Goal: Task Accomplishment & Management: Complete application form

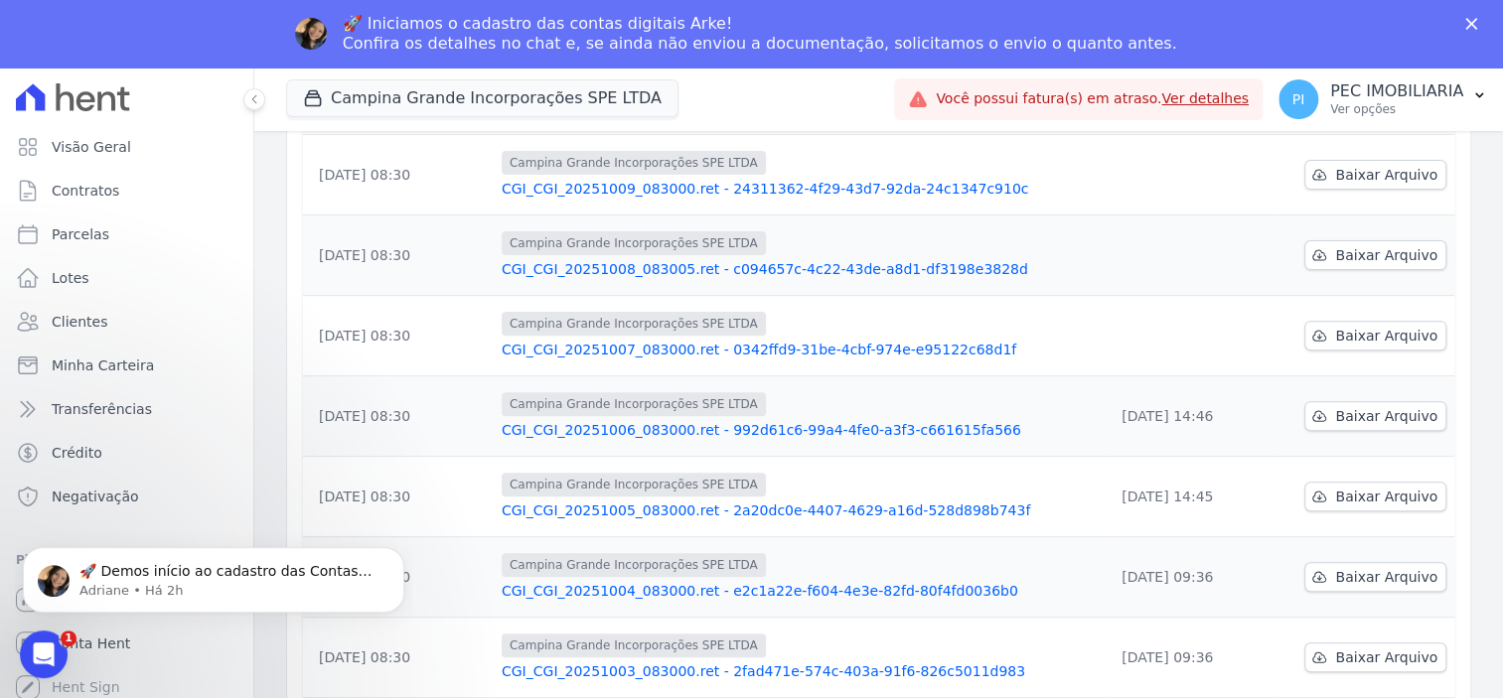
scroll to position [248, 0]
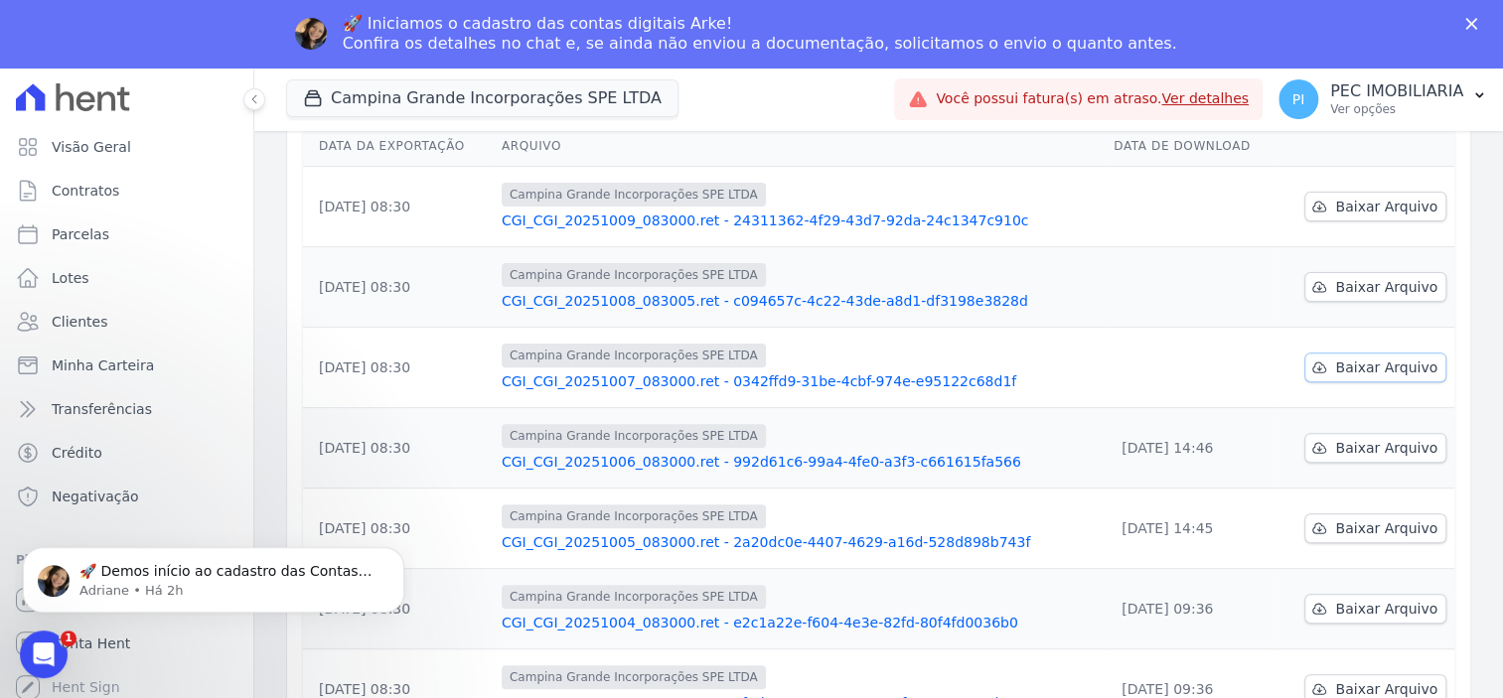
click at [1364, 371] on span "Baixar Arquivo" at bounding box center [1386, 368] width 102 height 20
click at [1369, 282] on span "Baixar Arquivo" at bounding box center [1386, 287] width 102 height 20
click at [1335, 211] on span "Baixar Arquivo" at bounding box center [1386, 207] width 102 height 20
click at [463, 99] on button "Campina Grande Incorporações SPE LTDA" at bounding box center [482, 98] width 392 height 38
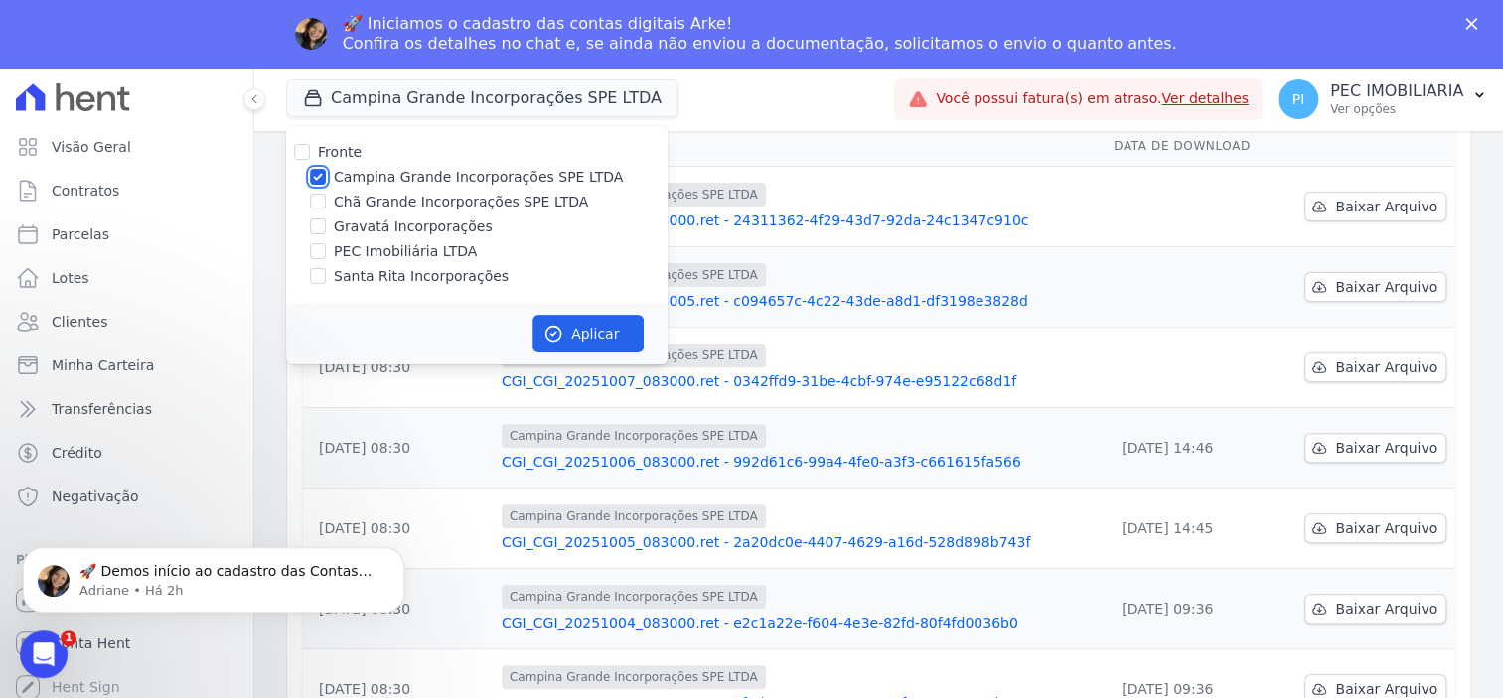
click at [317, 176] on input "Campina Grande Incorporações SPE LTDA" at bounding box center [318, 177] width 16 height 16
checkbox input "false"
click at [318, 206] on input "Chã Grande Incorporações SPE LTDA" at bounding box center [318, 202] width 16 height 16
checkbox input "true"
click at [592, 336] on button "Aplicar" at bounding box center [587, 334] width 111 height 38
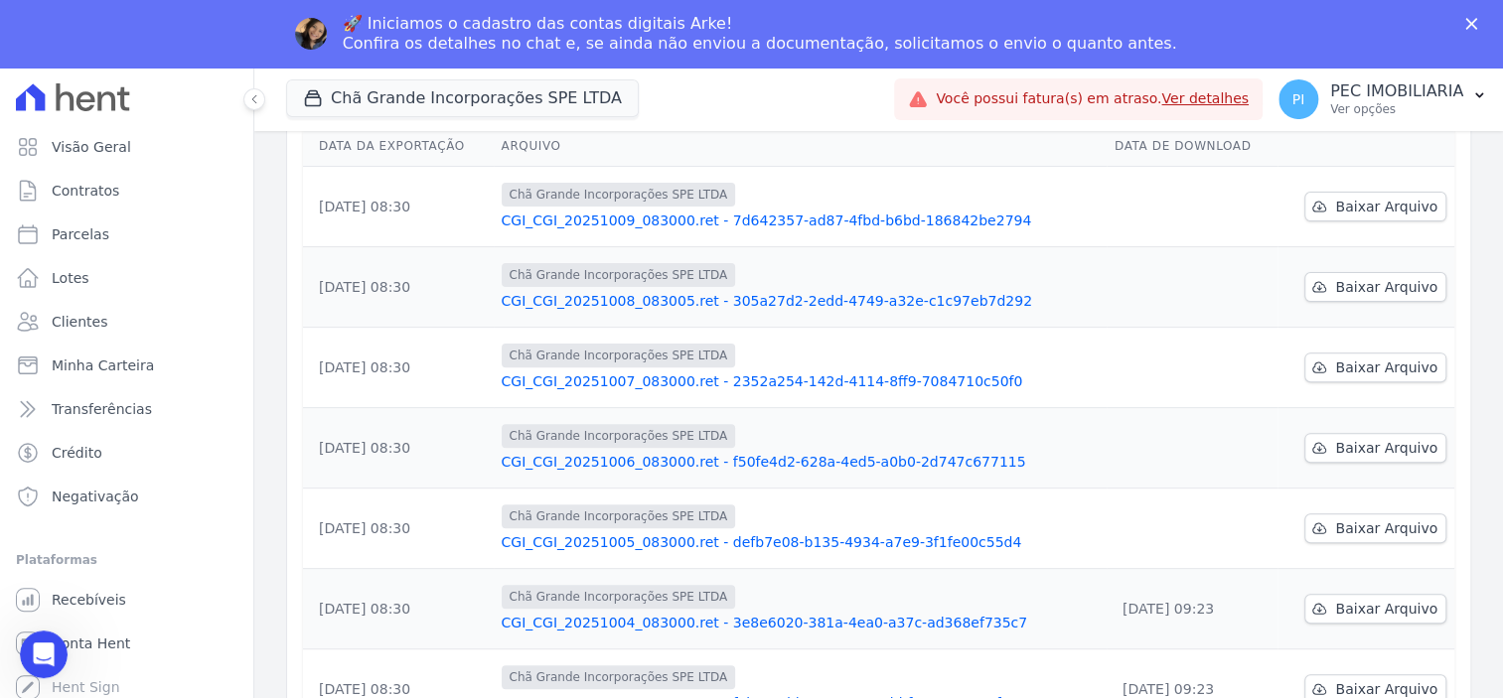
scroll to position [0, 0]
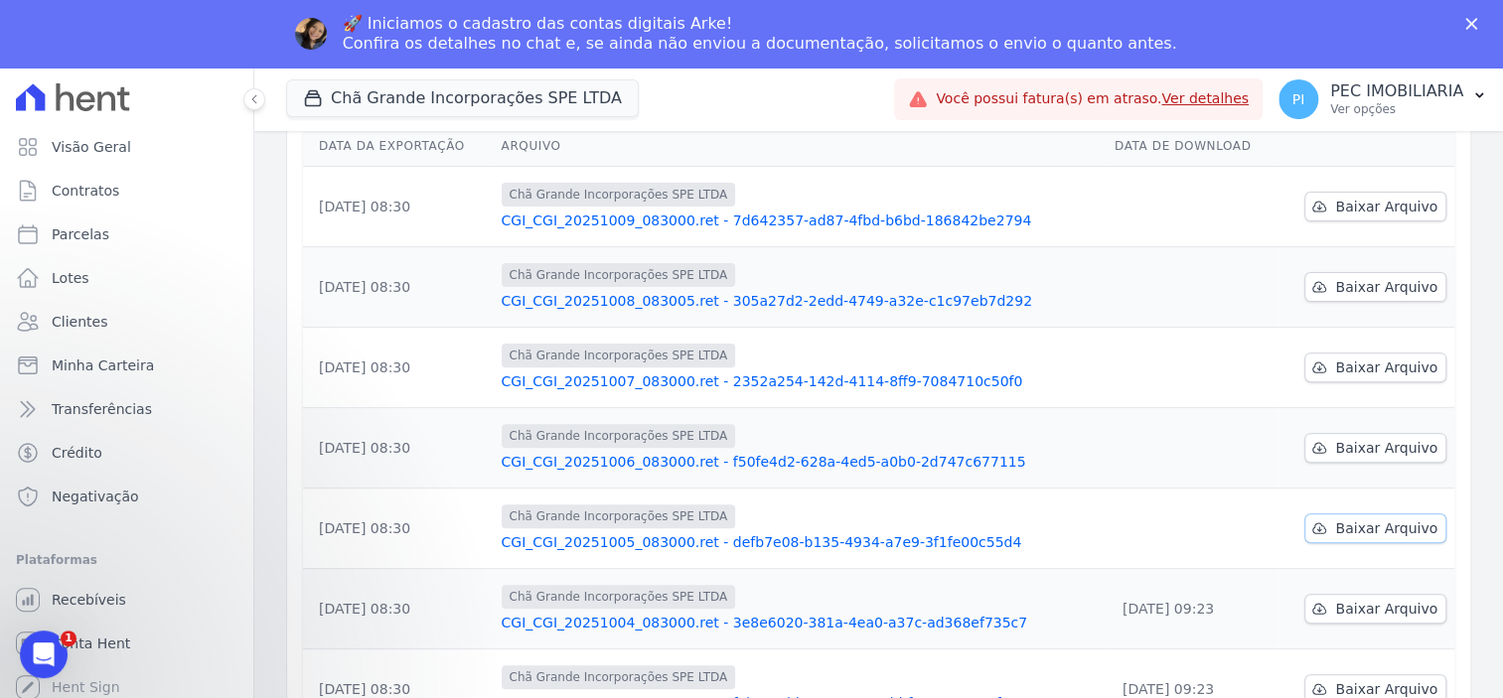
click at [1372, 529] on span "Baixar Arquivo" at bounding box center [1386, 529] width 102 height 20
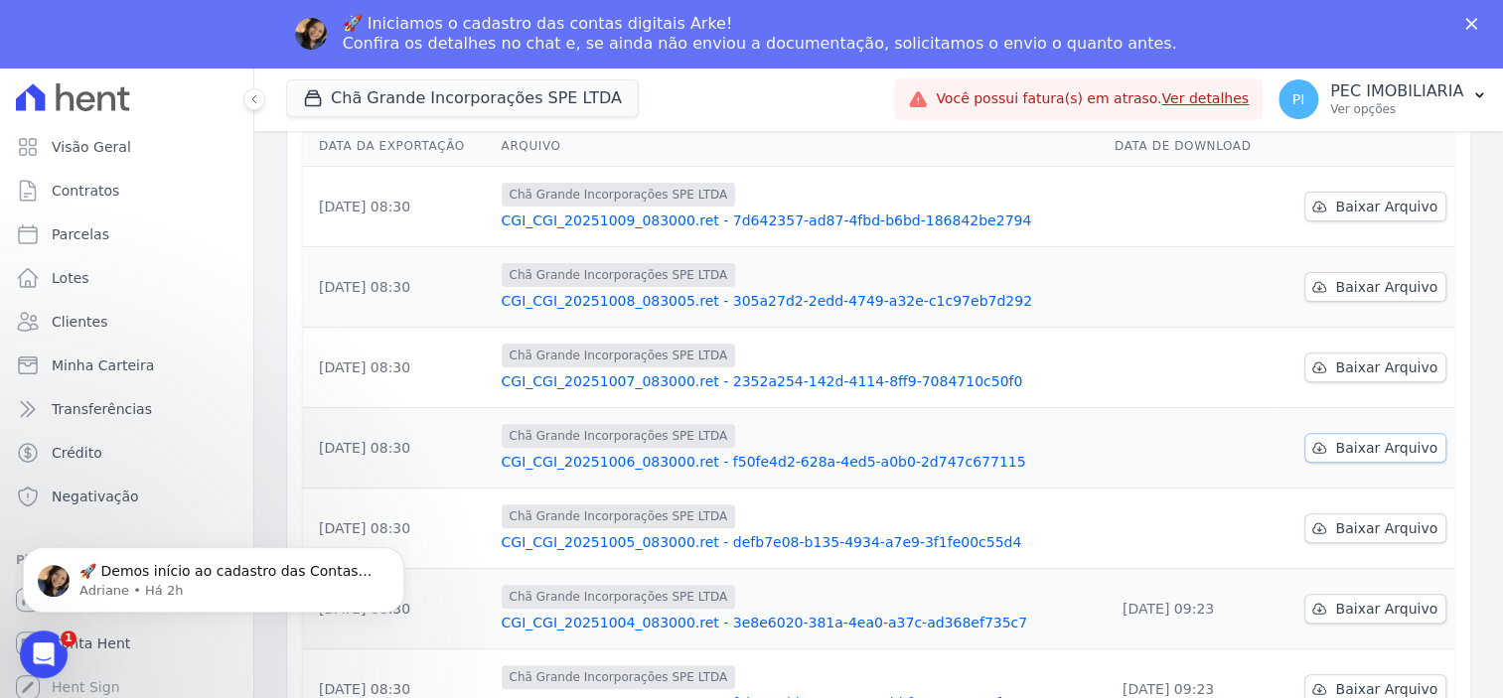
click at [1336, 452] on span "Baixar Arquivo" at bounding box center [1386, 448] width 102 height 20
click at [1335, 359] on span "Baixar Arquivo" at bounding box center [1386, 368] width 102 height 20
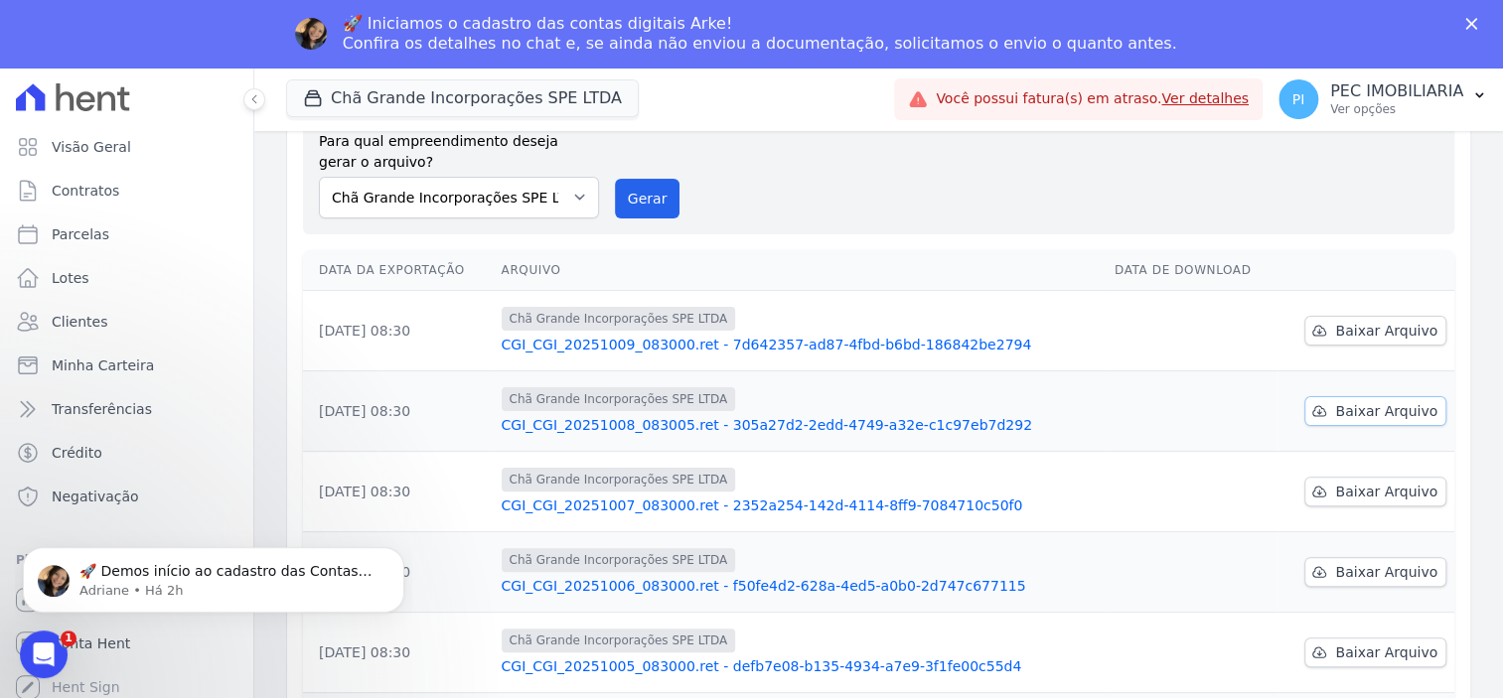
click at [1375, 411] on span "Baixar Arquivo" at bounding box center [1386, 411] width 102 height 20
click at [1336, 332] on span "Baixar Arquivo" at bounding box center [1386, 331] width 102 height 20
click at [422, 91] on button "Chã Grande Incorporações SPE LTDA" at bounding box center [462, 98] width 353 height 38
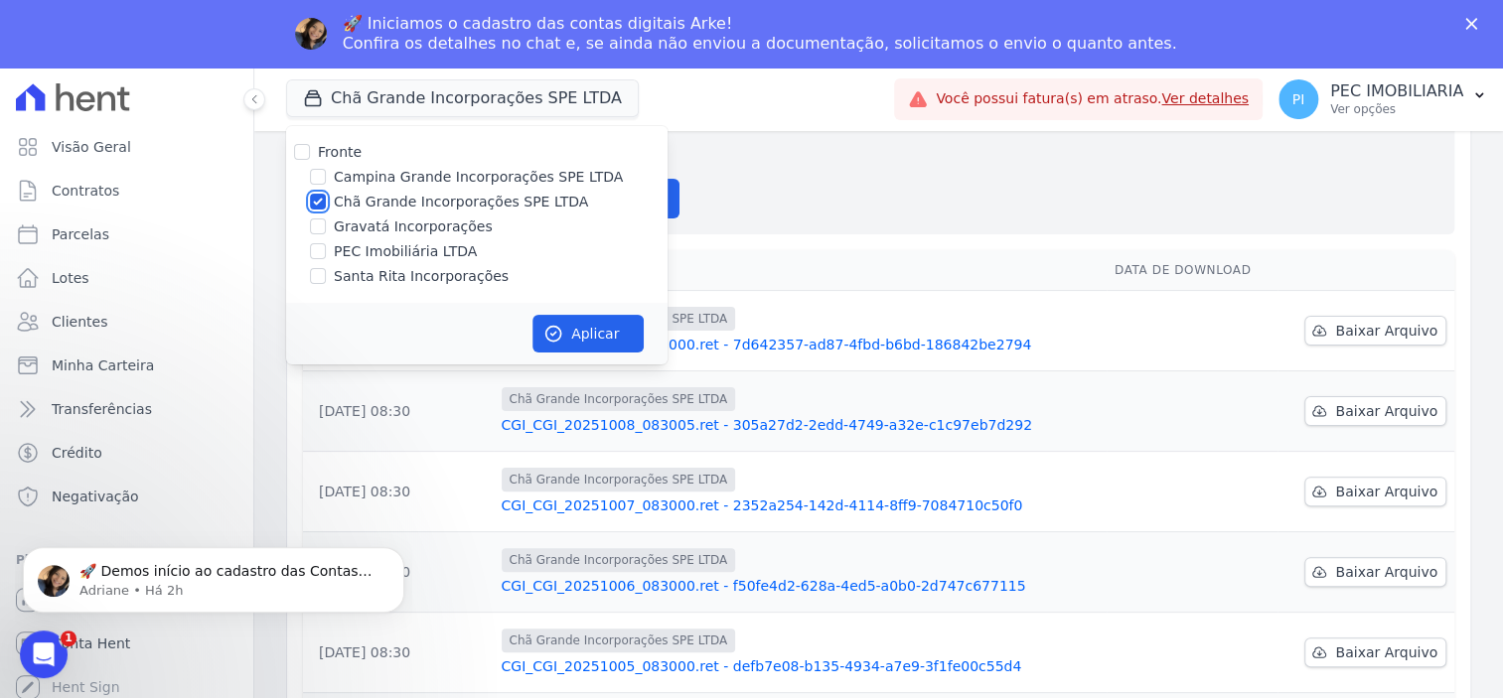
click at [313, 205] on input "Chã Grande Incorporações SPE LTDA" at bounding box center [318, 202] width 16 height 16
checkbox input "false"
click at [318, 233] on input "Gravatá Incorporações" at bounding box center [318, 227] width 16 height 16
checkbox input "true"
click at [577, 338] on button "Aplicar" at bounding box center [587, 334] width 111 height 38
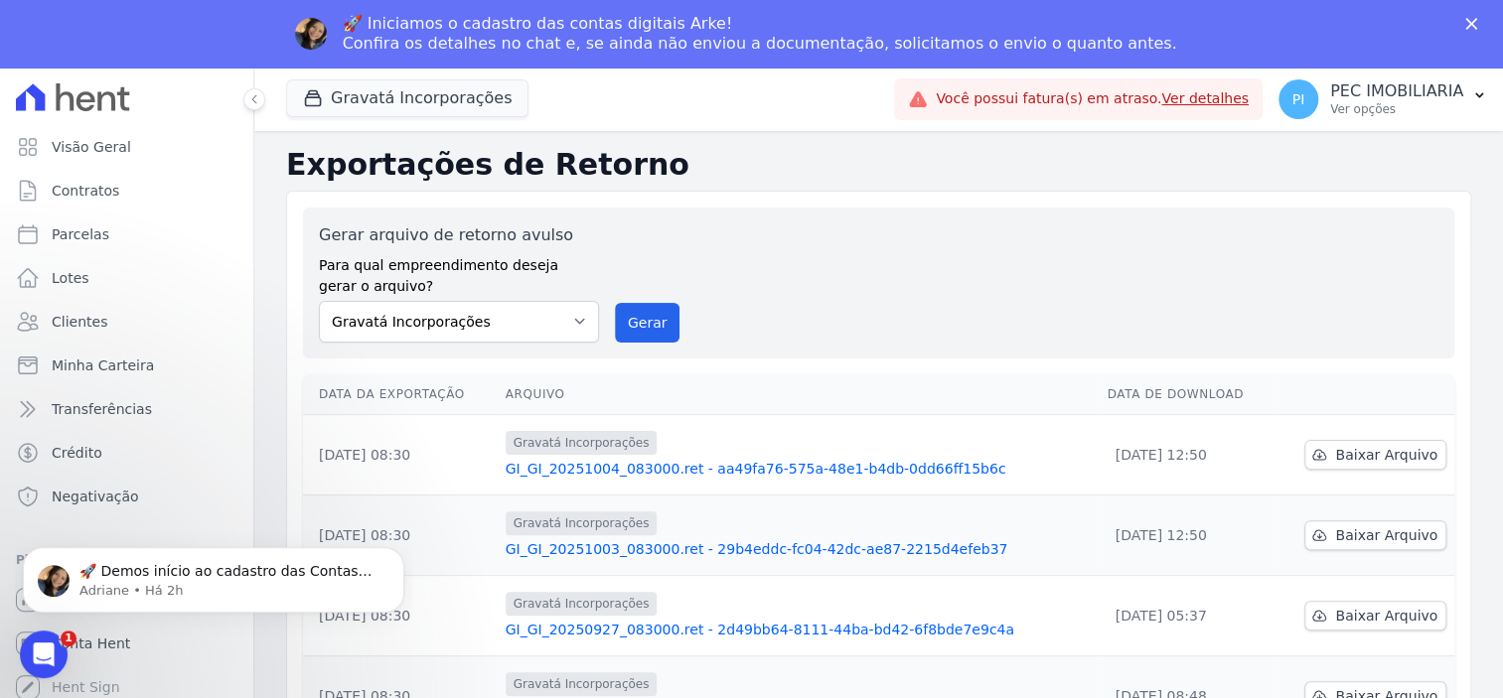
scroll to position [0, 0]
click at [400, 102] on button "Gravatá Incorporações" at bounding box center [407, 98] width 242 height 38
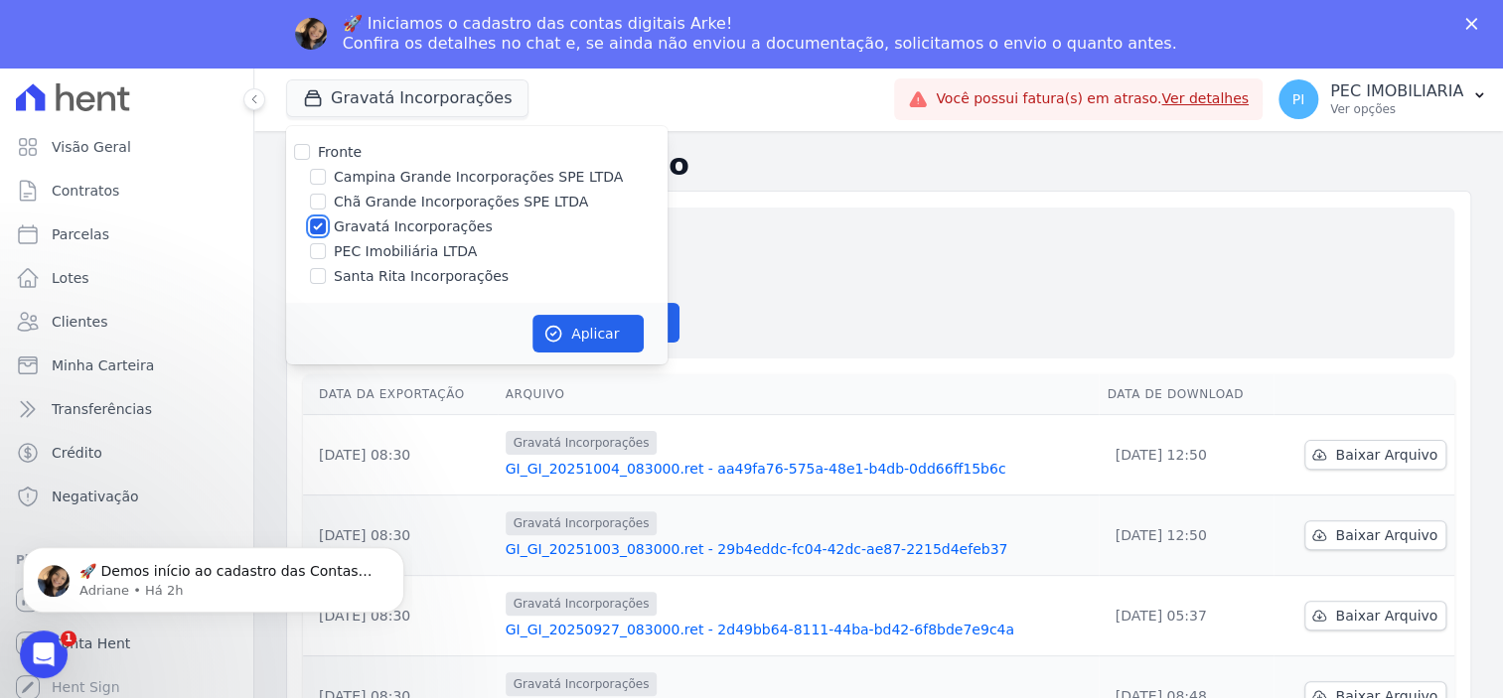
click at [315, 223] on input "Gravatá Incorporações" at bounding box center [318, 227] width 16 height 16
checkbox input "false"
click at [327, 275] on div "Santa Rita Incorporações" at bounding box center [476, 276] width 381 height 21
click at [319, 281] on input "Santa Rita Incorporações" at bounding box center [318, 276] width 16 height 16
checkbox input "true"
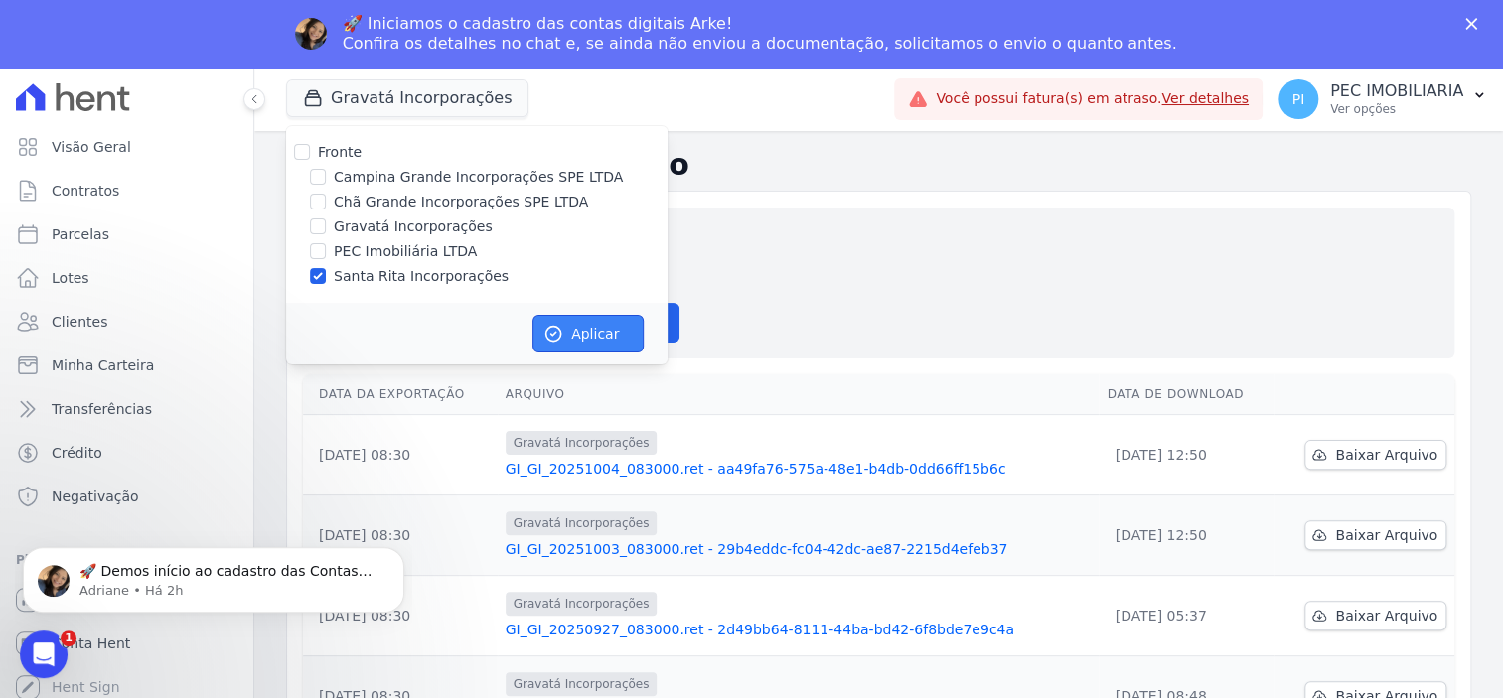
click at [618, 334] on button "Aplicar" at bounding box center [587, 334] width 111 height 38
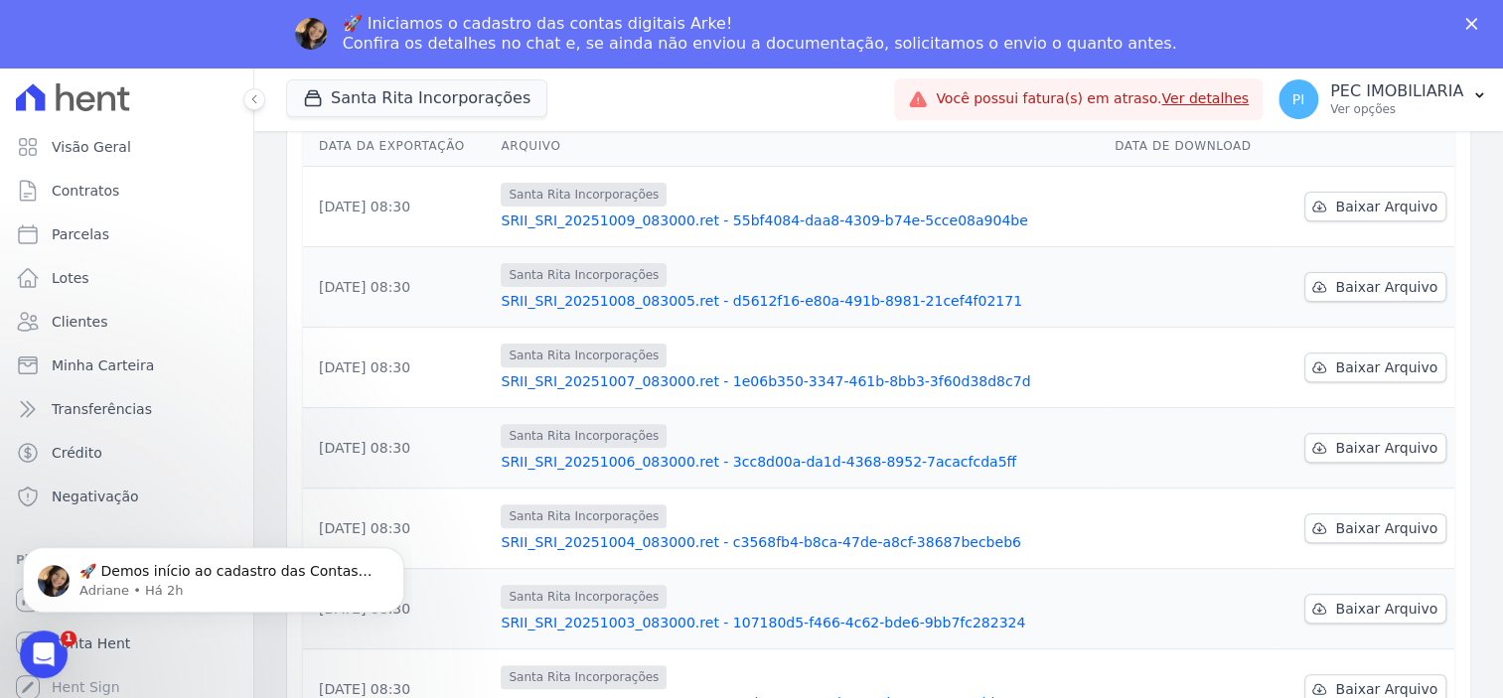
scroll to position [552, 0]
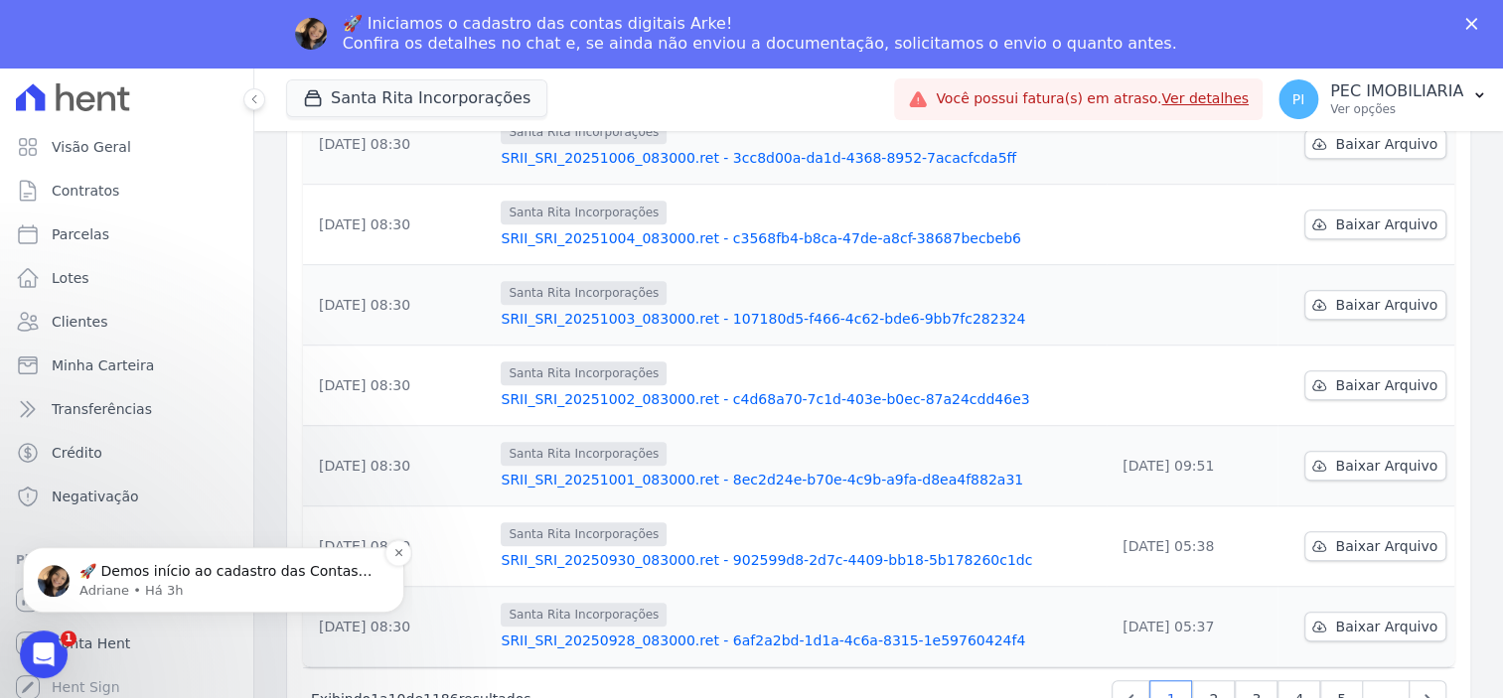
click at [200, 587] on p "Adriane • Há 3h" at bounding box center [229, 591] width 300 height 18
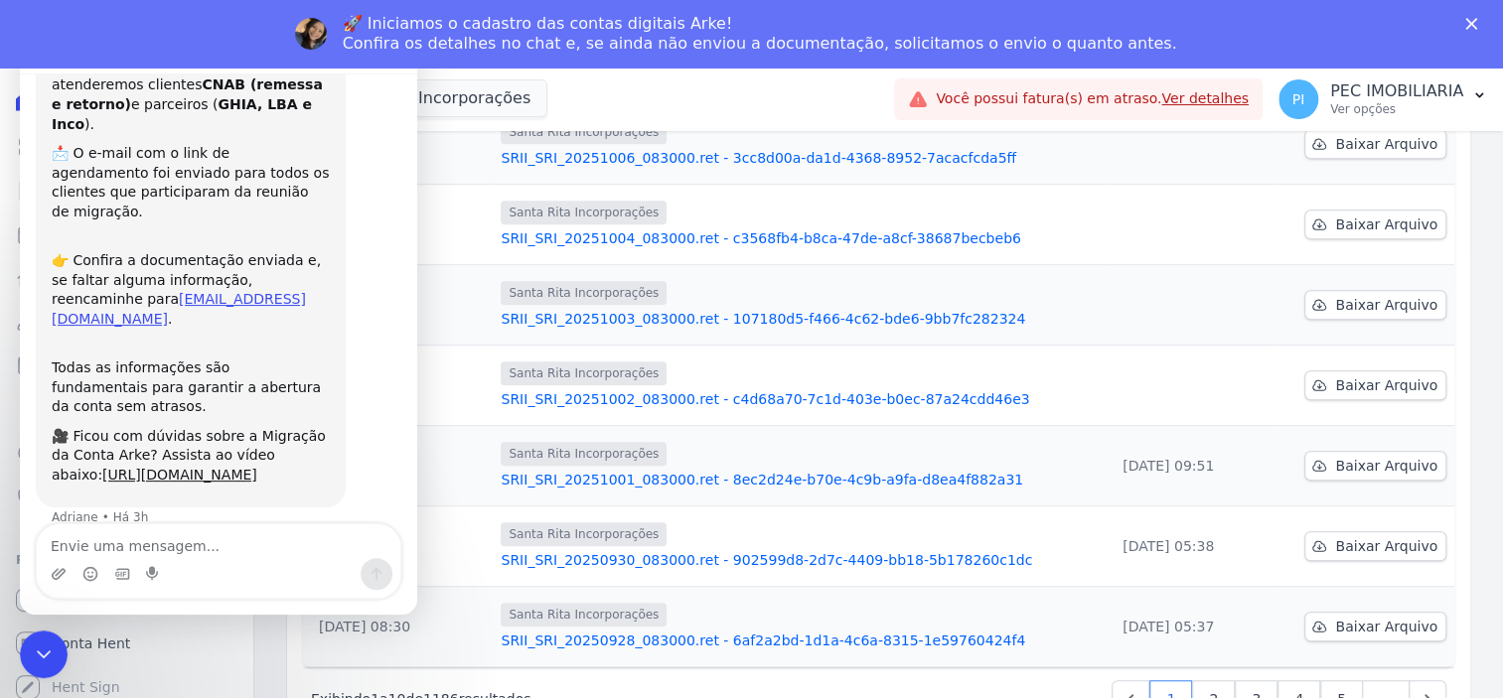
scroll to position [144, 0]
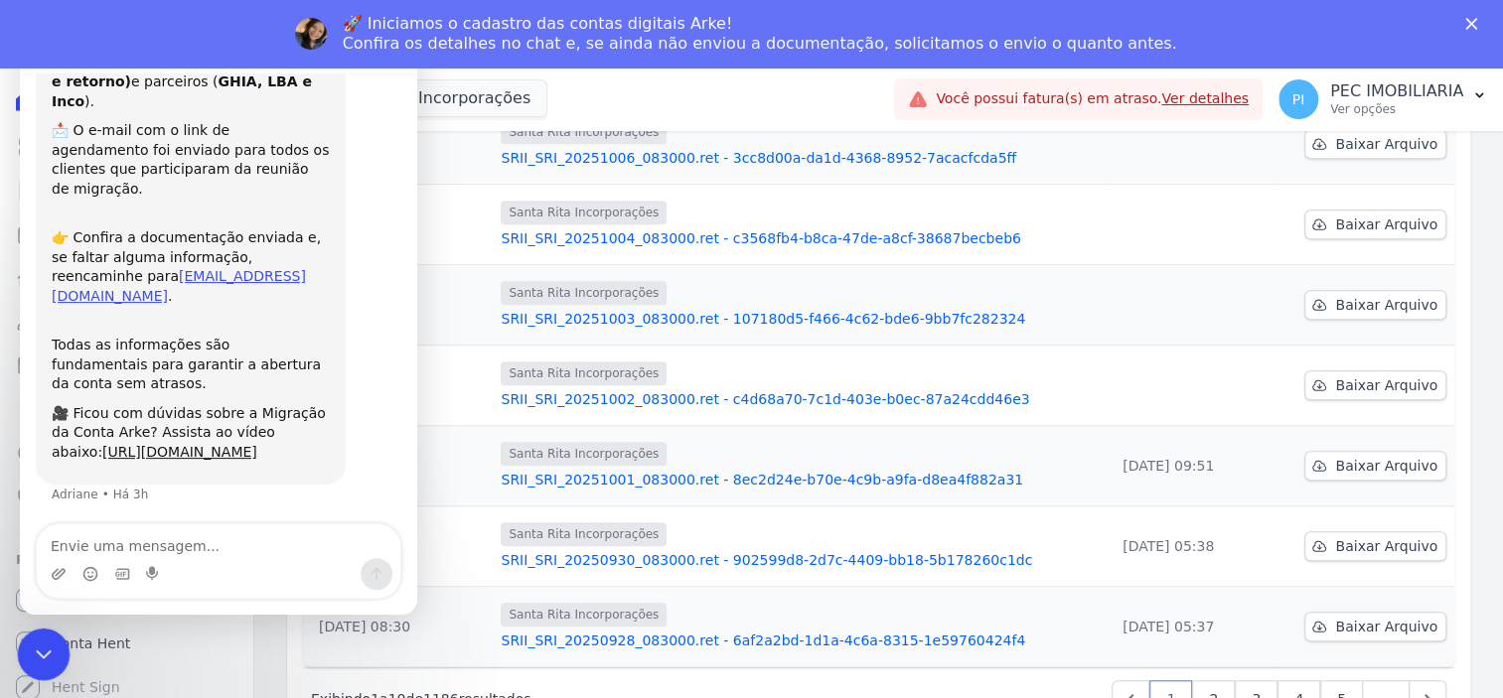
click at [25, 649] on div "Encerramento do Messenger da Intercom" at bounding box center [41, 652] width 48 height 48
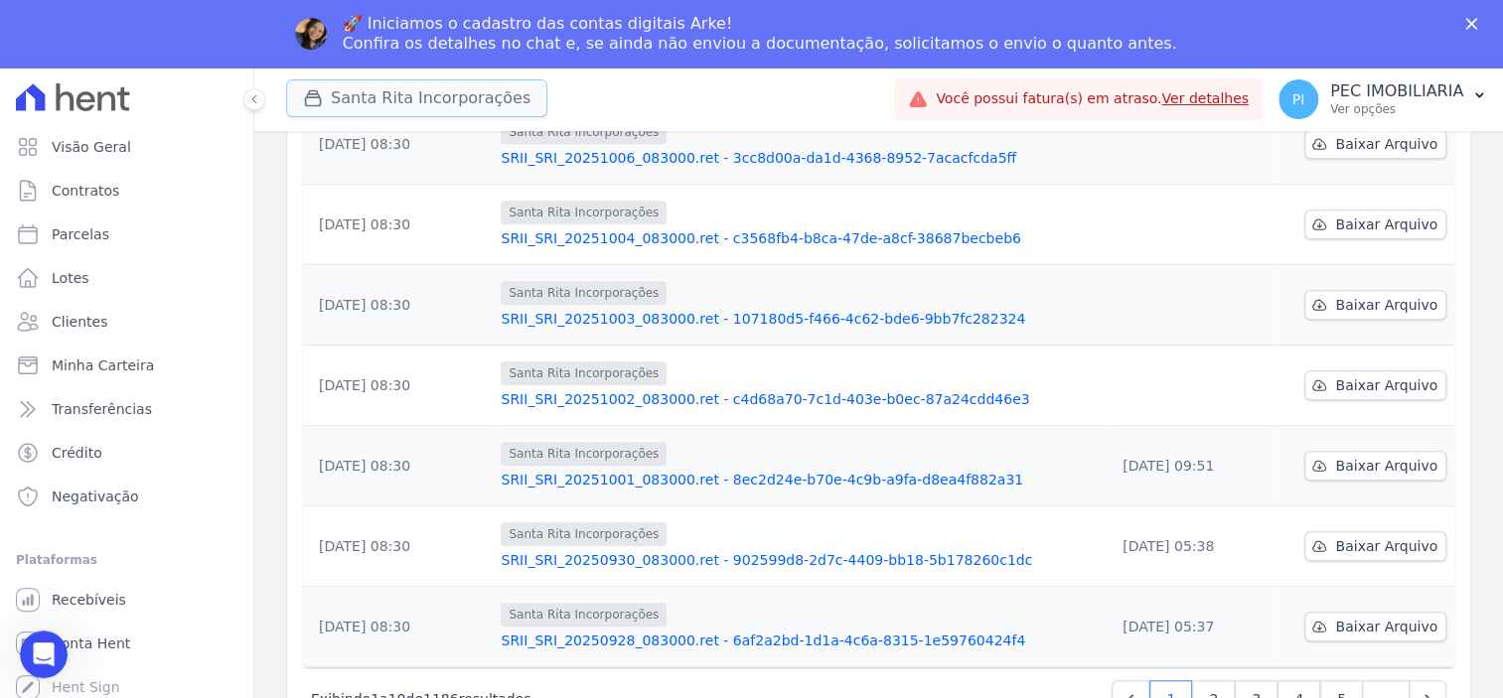
click at [422, 108] on button "Santa Rita Incorporações" at bounding box center [416, 98] width 261 height 38
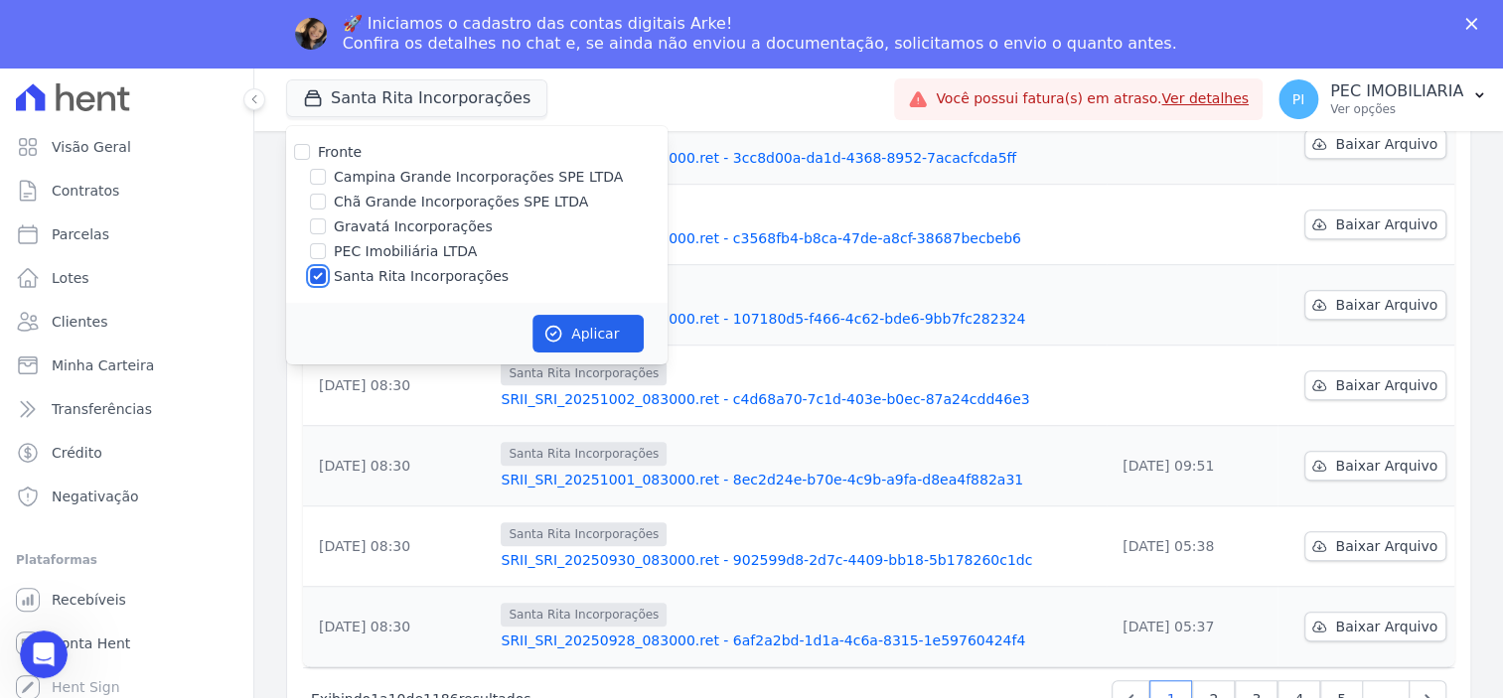
drag, startPoint x: 316, startPoint y: 281, endPoint x: 316, endPoint y: 257, distance: 23.8
click at [316, 282] on input "Santa Rita Incorporações" at bounding box center [318, 276] width 16 height 16
checkbox input "false"
click at [318, 182] on input "Campina Grande Incorporações SPE LTDA" at bounding box center [318, 177] width 16 height 16
checkbox input "true"
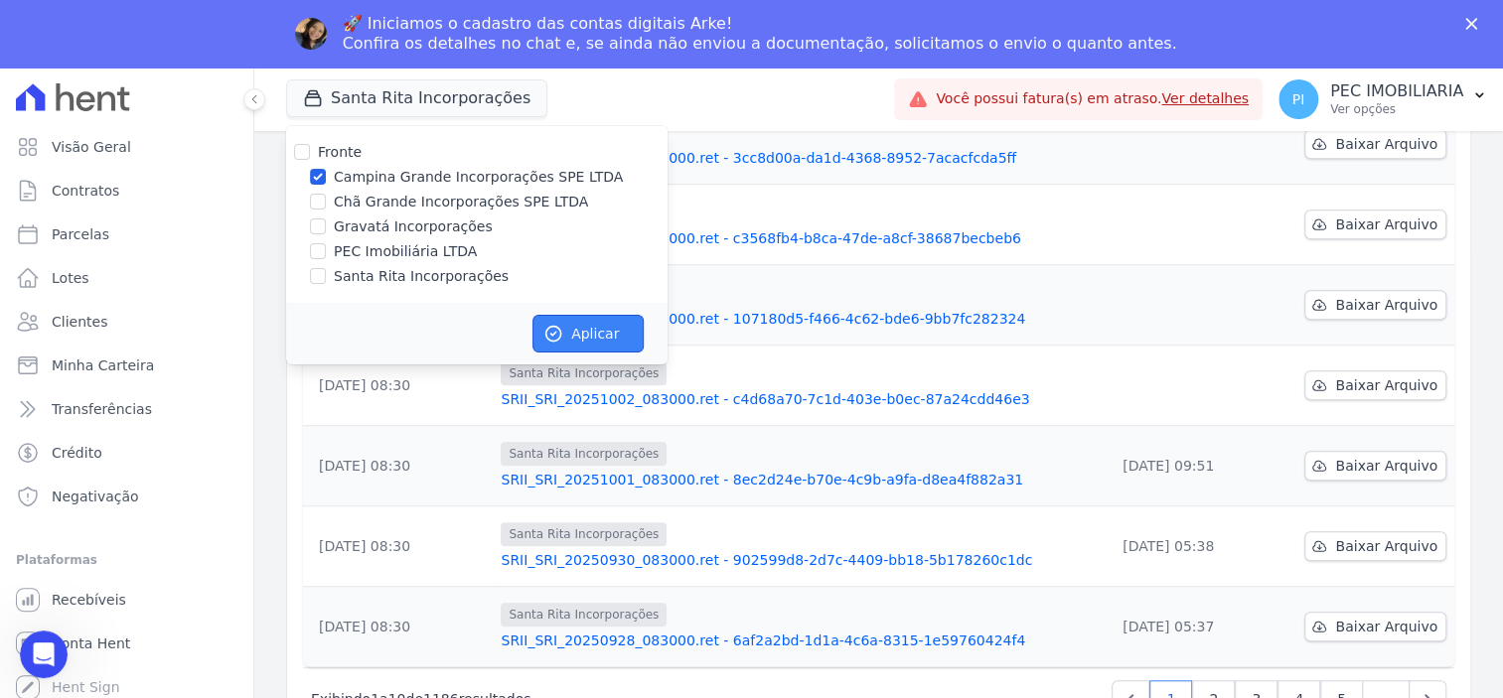
click at [570, 342] on button "Aplicar" at bounding box center [587, 334] width 111 height 38
click at [1429, 98] on p "PEC IMOBILIARIA" at bounding box center [1396, 91] width 133 height 20
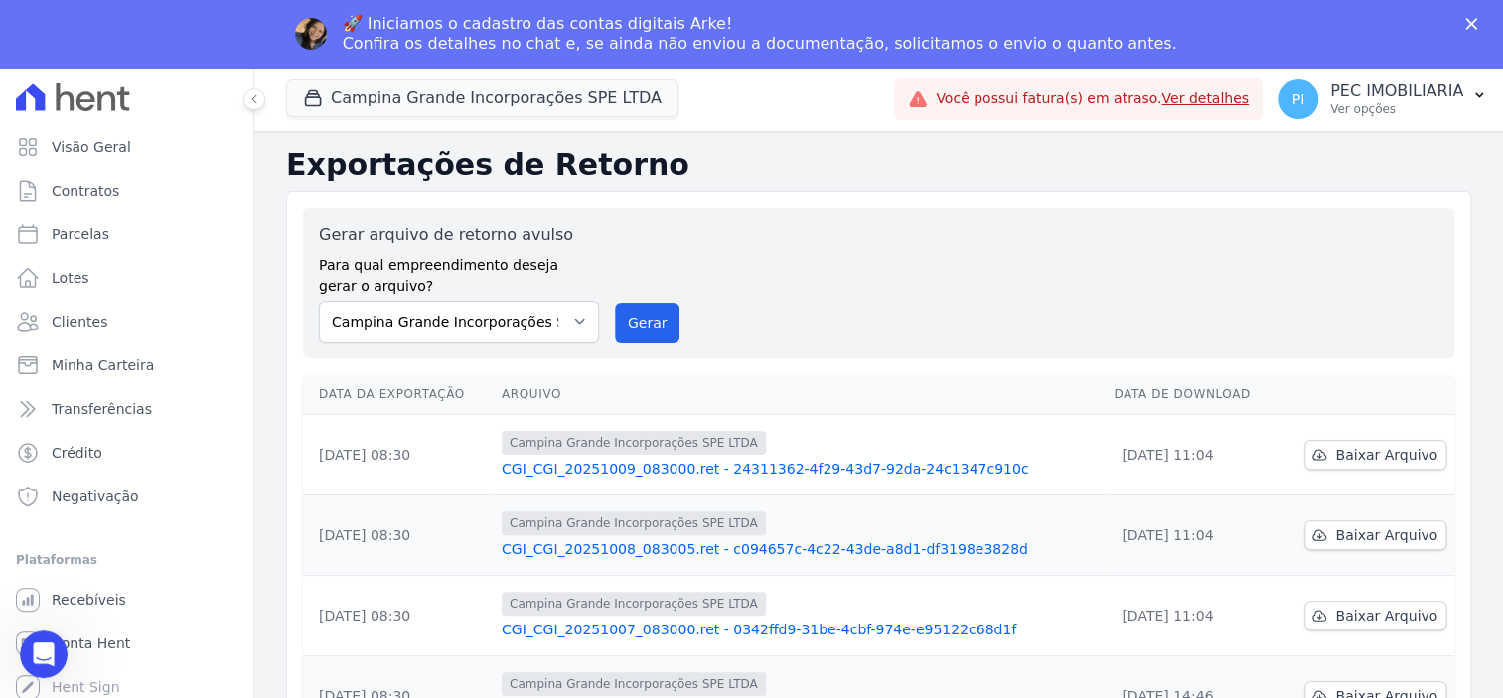
scroll to position [0, 0]
click at [1382, 117] on div "PI PEC IMOBILIARIA Ver opções" at bounding box center [1371, 99] width 185 height 40
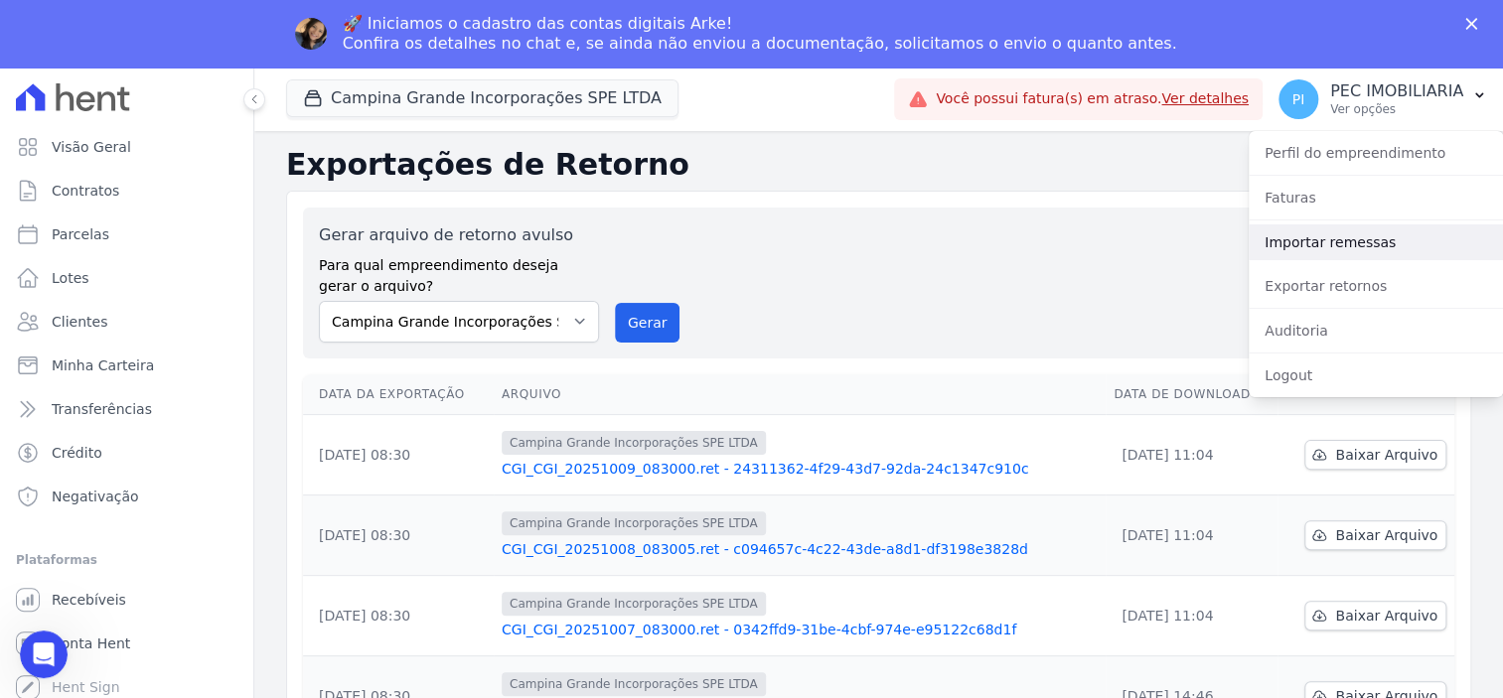
click at [1356, 253] on link "Importar remessas" at bounding box center [1376, 243] width 254 height 36
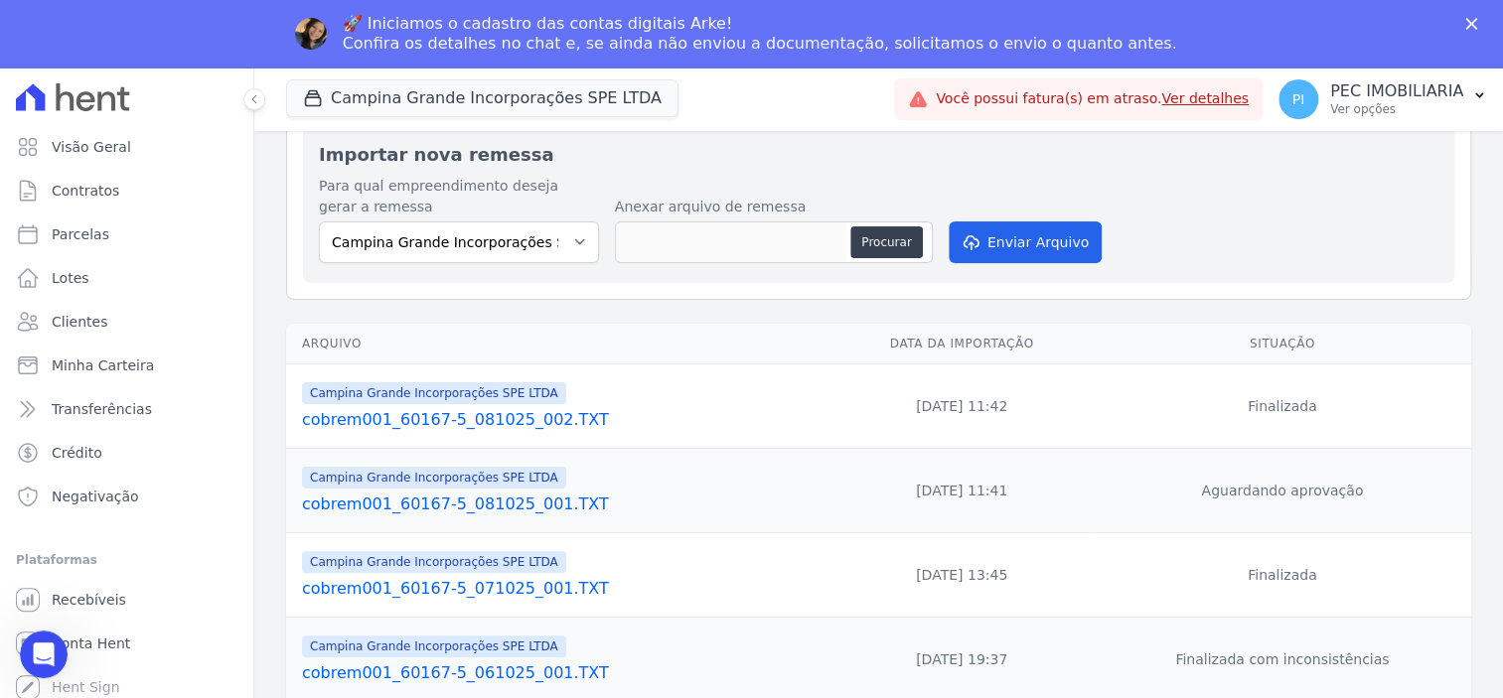
scroll to position [124, 0]
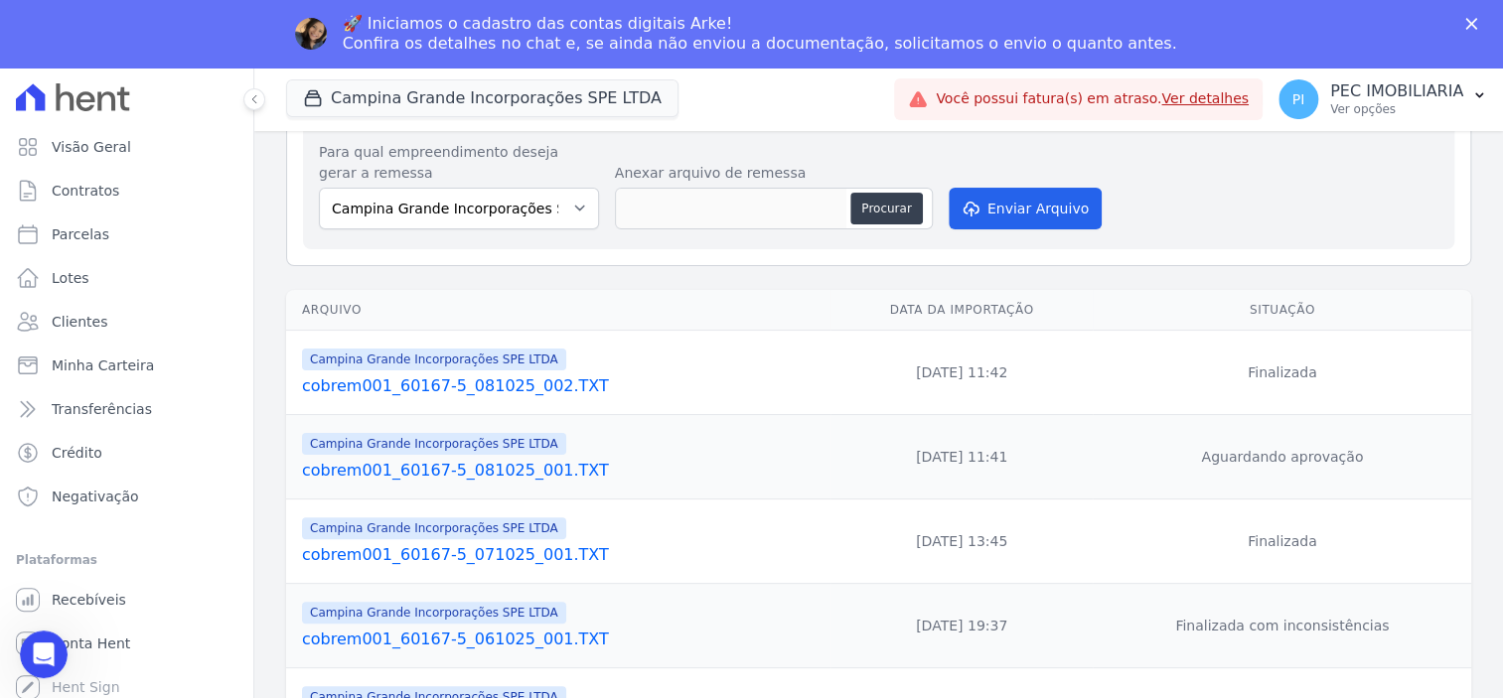
click at [421, 475] on link "cobrem001_60167-5_081025_001.TXT" at bounding box center [562, 471] width 521 height 24
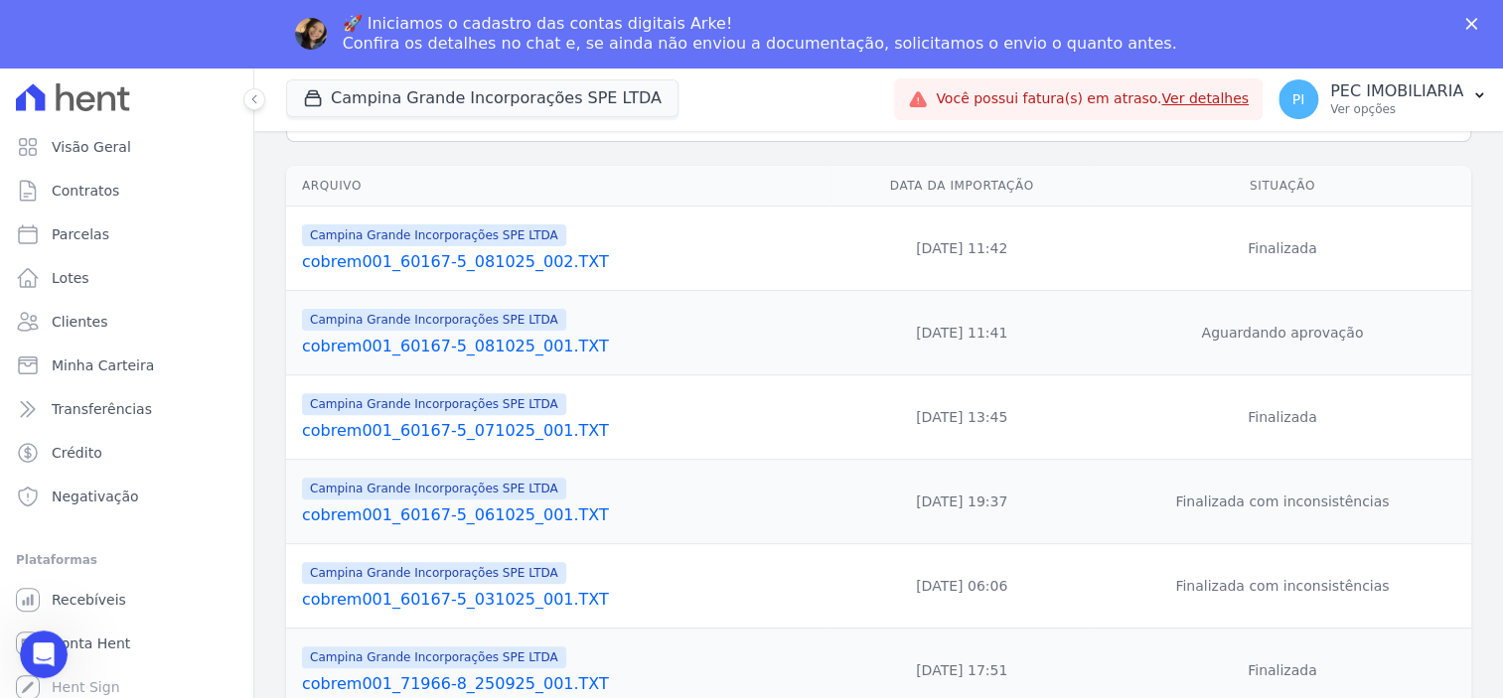
click at [427, 515] on link "cobrem001_60167-5_061025_001.TXT" at bounding box center [562, 516] width 521 height 24
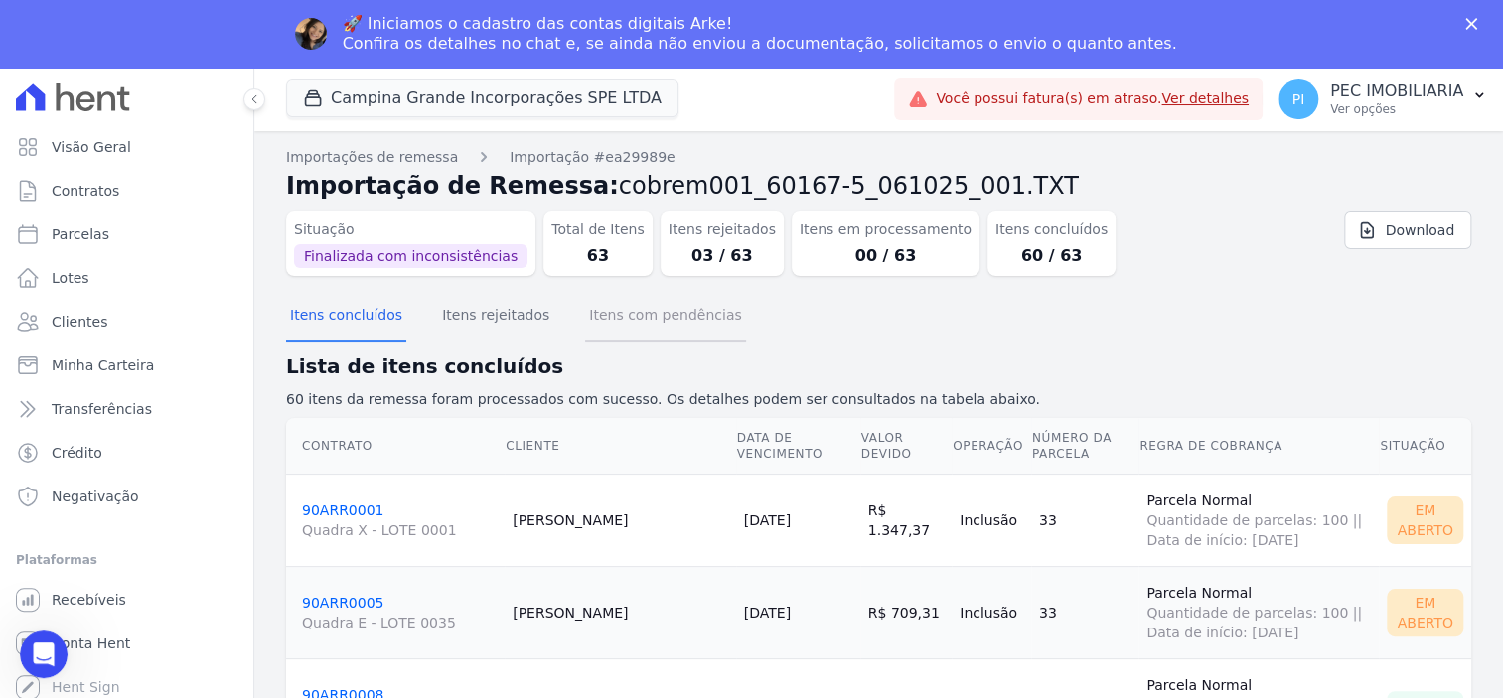
click at [636, 332] on button "Itens com pendências" at bounding box center [665, 317] width 160 height 52
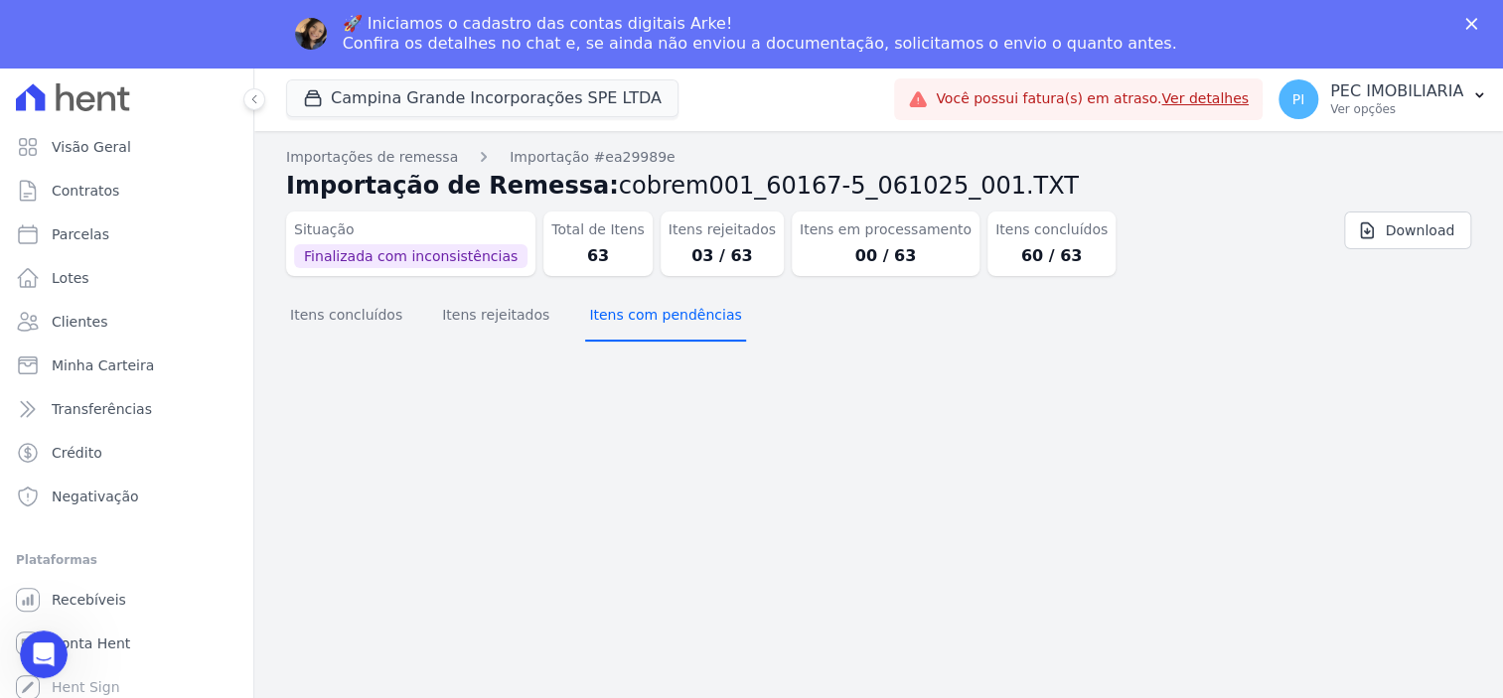
click at [658, 327] on button "Itens com pendências" at bounding box center [665, 317] width 160 height 52
click at [439, 297] on button "Itens rejeitados" at bounding box center [495, 317] width 115 height 52
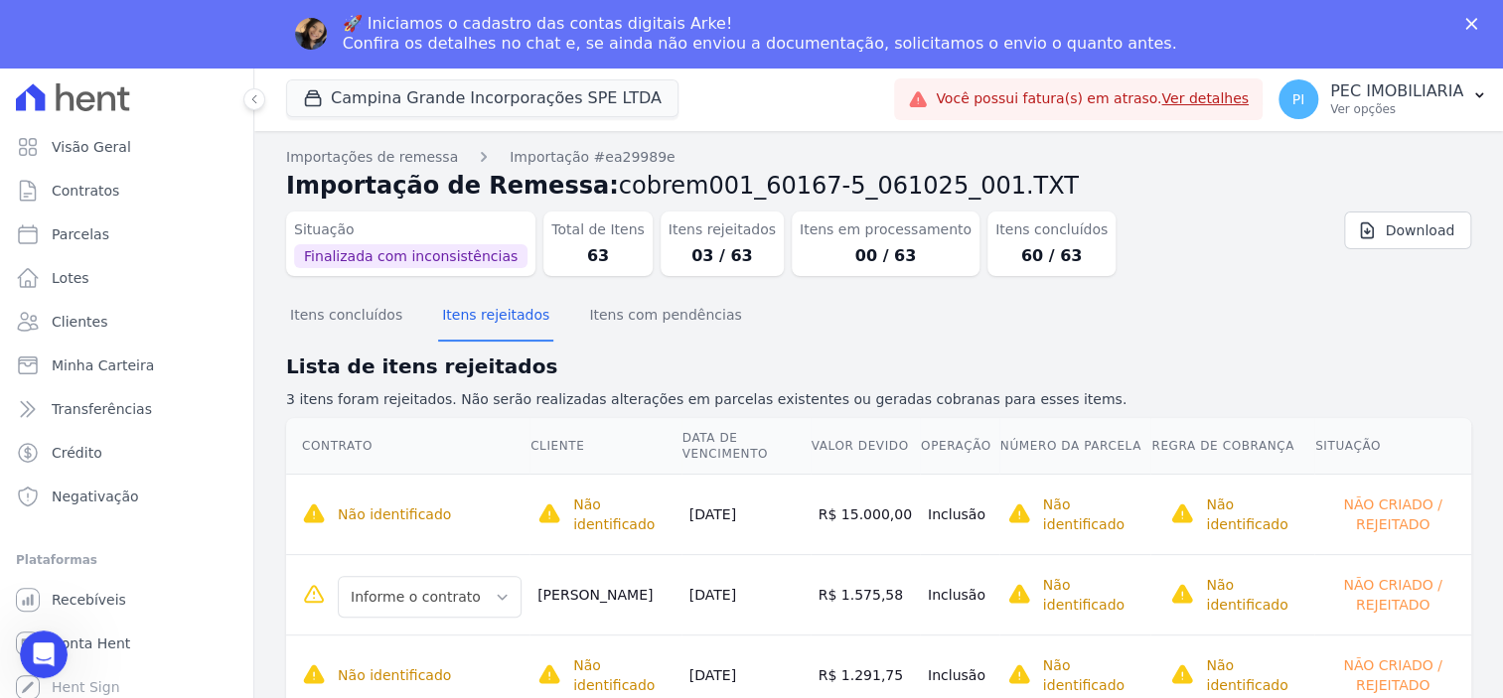
drag, startPoint x: 835, startPoint y: 673, endPoint x: 861, endPoint y: 670, distance: 26.0
click at [861, 670] on td "R$ 1.291,75" at bounding box center [865, 676] width 109 height 80
drag, startPoint x: 828, startPoint y: 520, endPoint x: 886, endPoint y: 514, distance: 58.9
click at [886, 514] on td "R$ 15.000,00" at bounding box center [865, 515] width 109 height 80
drag, startPoint x: 688, startPoint y: 671, endPoint x: 921, endPoint y: 685, distance: 232.9
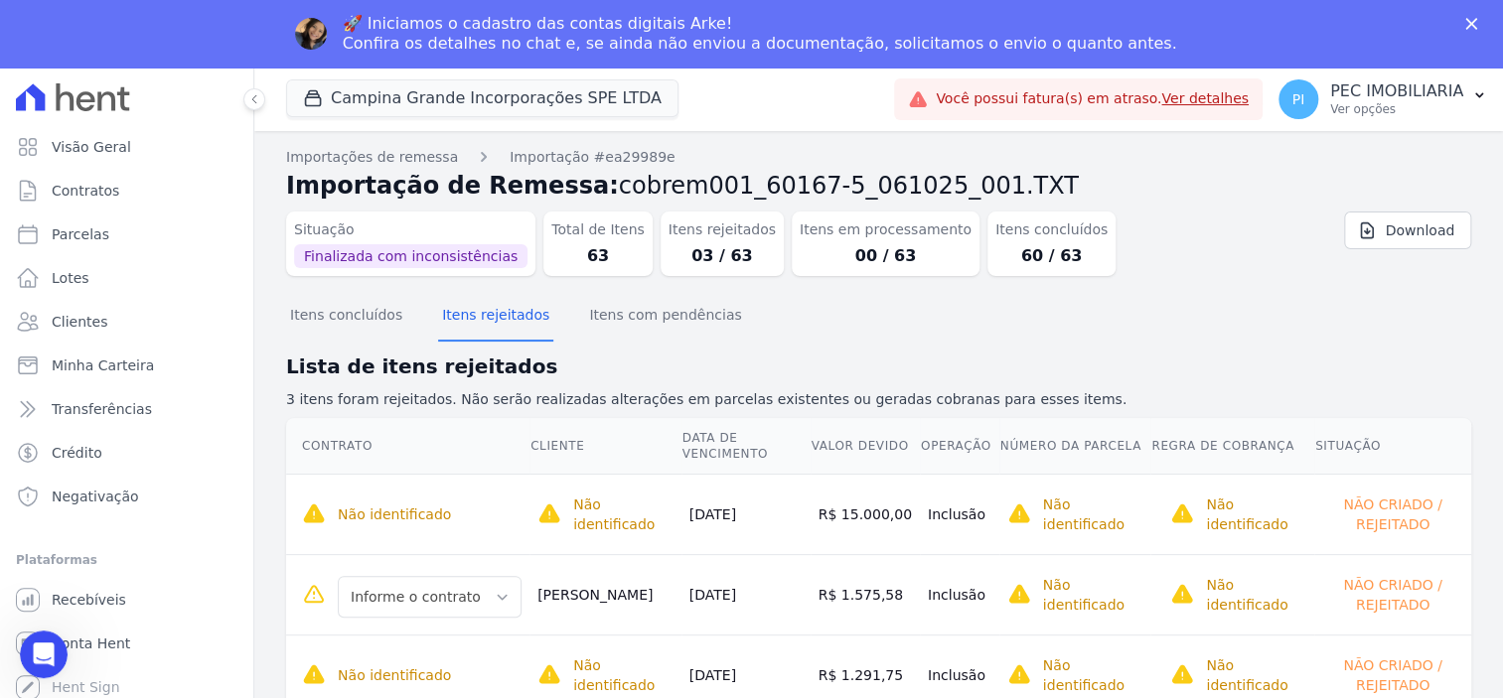
click at [921, 685] on tr "Não identificado O cliente dessa cobrança ainda não foi identificado. Contratos…" at bounding box center [878, 676] width 1185 height 80
click at [464, 94] on button "Campina Grande Incorporações SPE LTDA" at bounding box center [482, 98] width 392 height 38
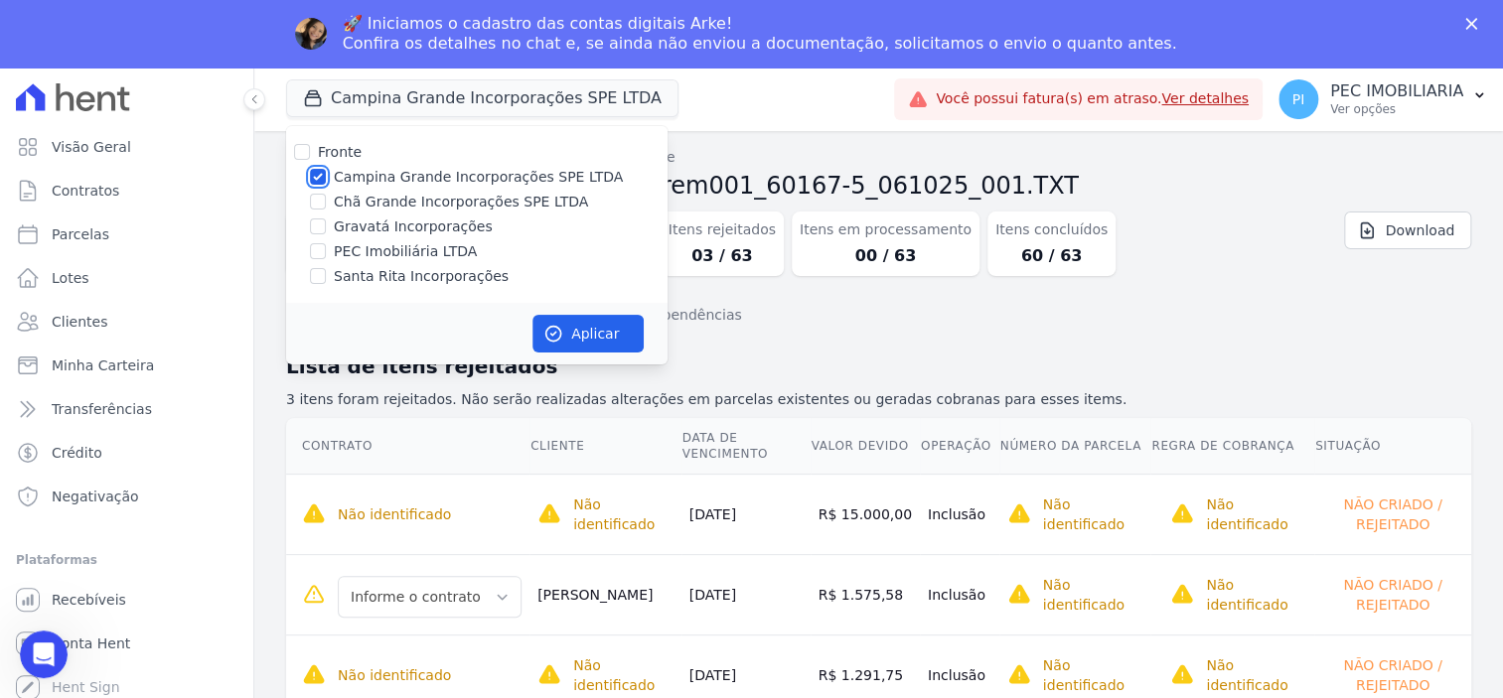
click at [323, 179] on input "Campina Grande Incorporações SPE LTDA" at bounding box center [318, 177] width 16 height 16
checkbox input "false"
click at [318, 206] on input "Chã Grande Incorporações SPE LTDA" at bounding box center [318, 202] width 16 height 16
checkbox input "true"
click at [578, 332] on button "Aplicar" at bounding box center [587, 334] width 111 height 38
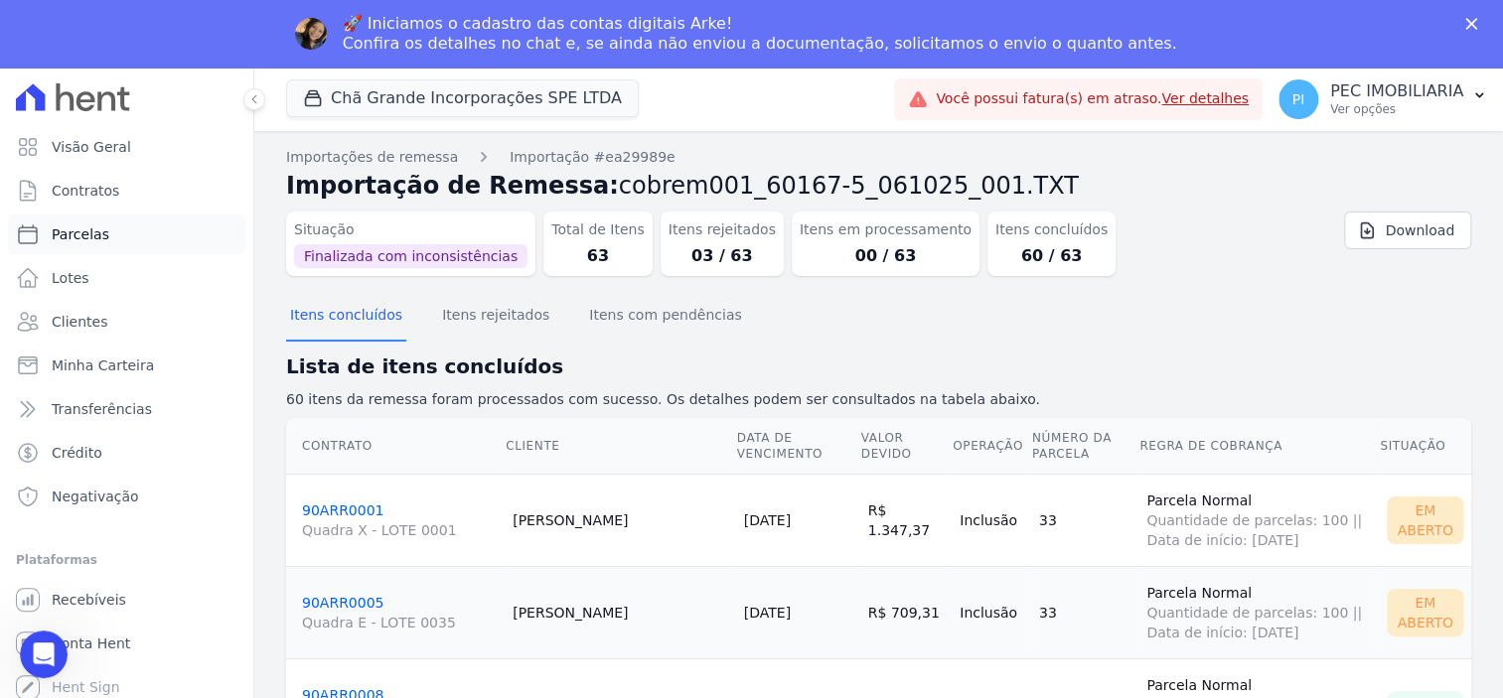
click at [103, 227] on link "Parcelas" at bounding box center [126, 235] width 237 height 40
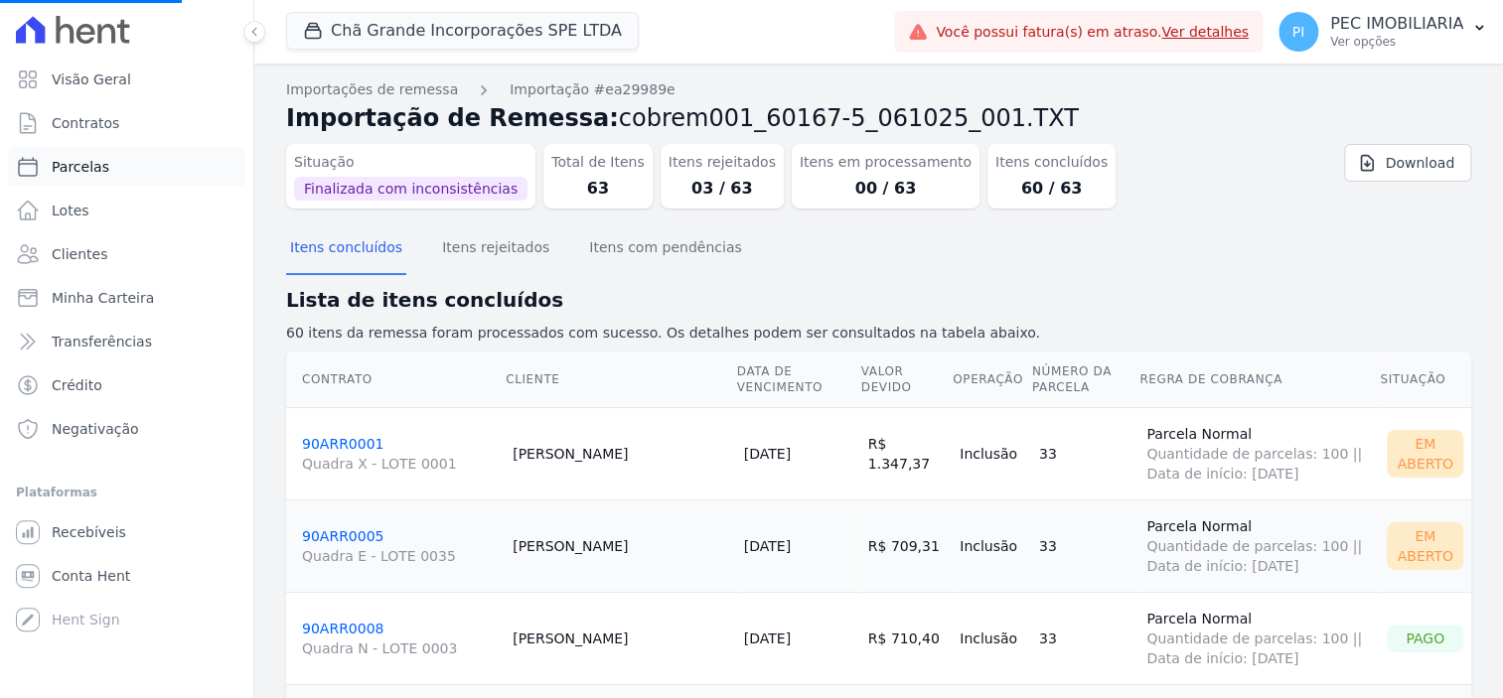
select select
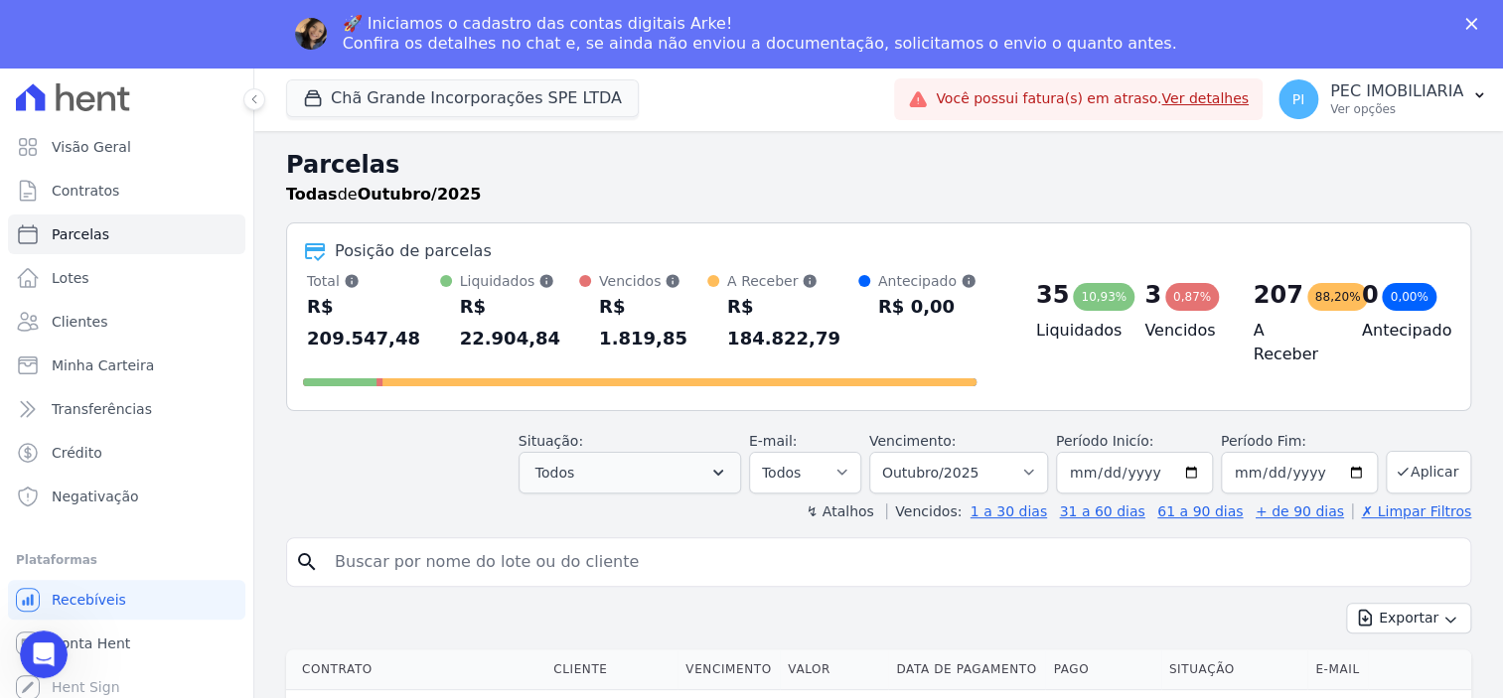
scroll to position [248, 0]
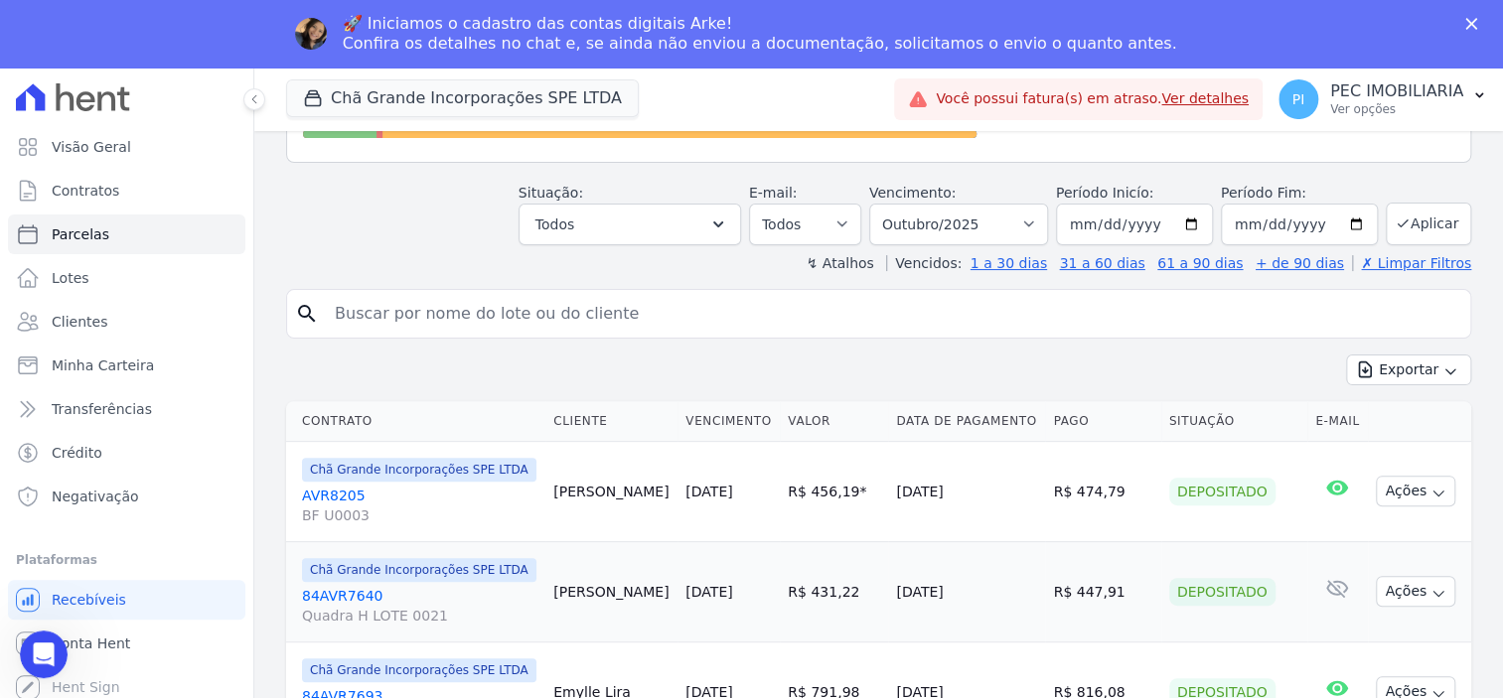
click at [565, 294] on input "search" at bounding box center [892, 314] width 1139 height 40
type input "bruna"
select select
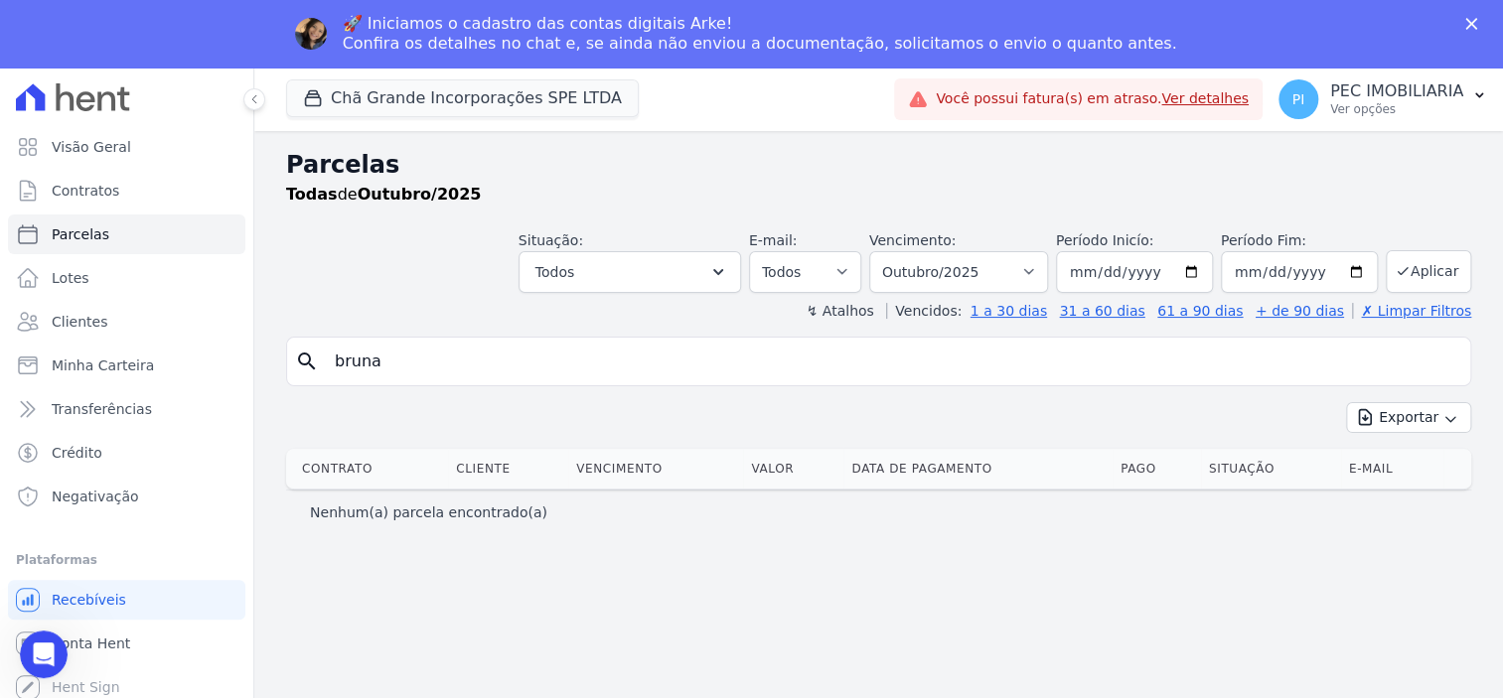
click at [415, 369] on input "bruna" at bounding box center [892, 362] width 1139 height 40
click at [129, 318] on link "Clientes" at bounding box center [126, 322] width 237 height 40
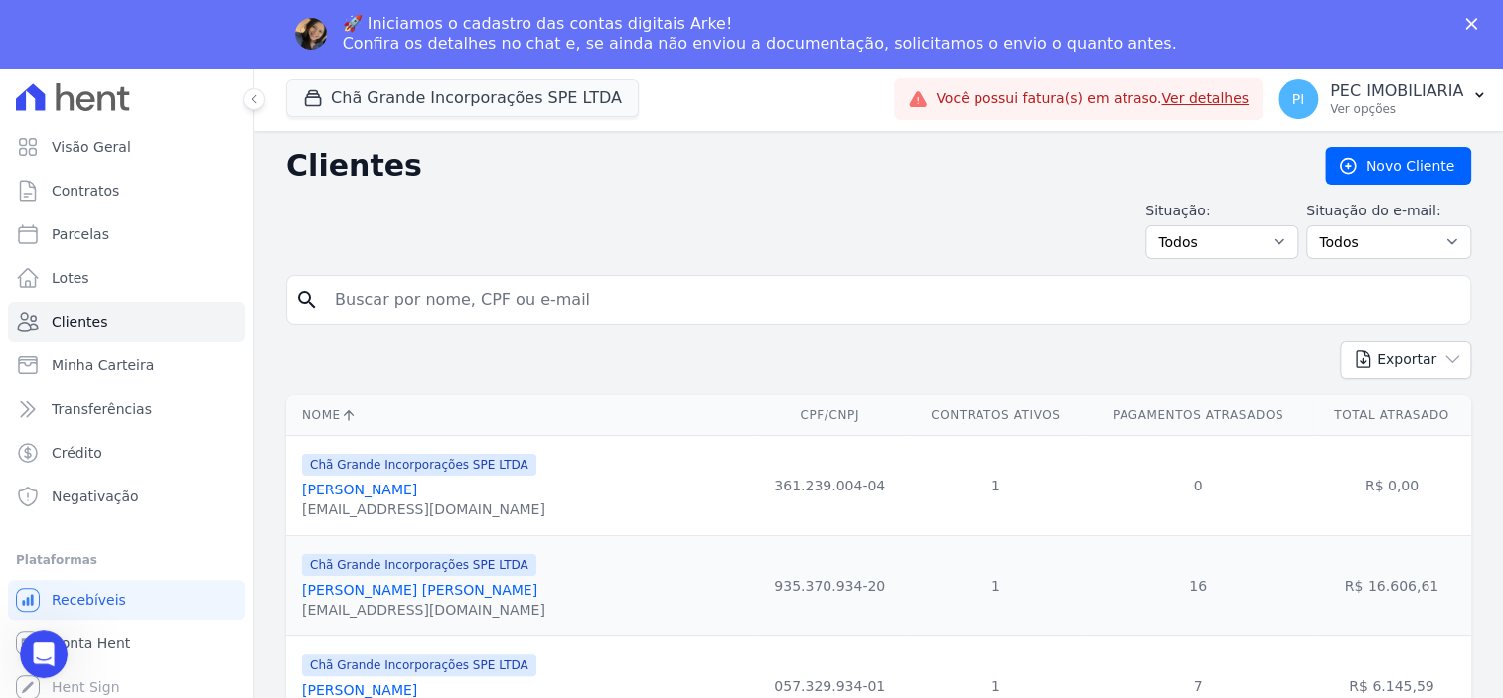
click at [610, 297] on input "search" at bounding box center [892, 300] width 1139 height 40
type input "bruna"
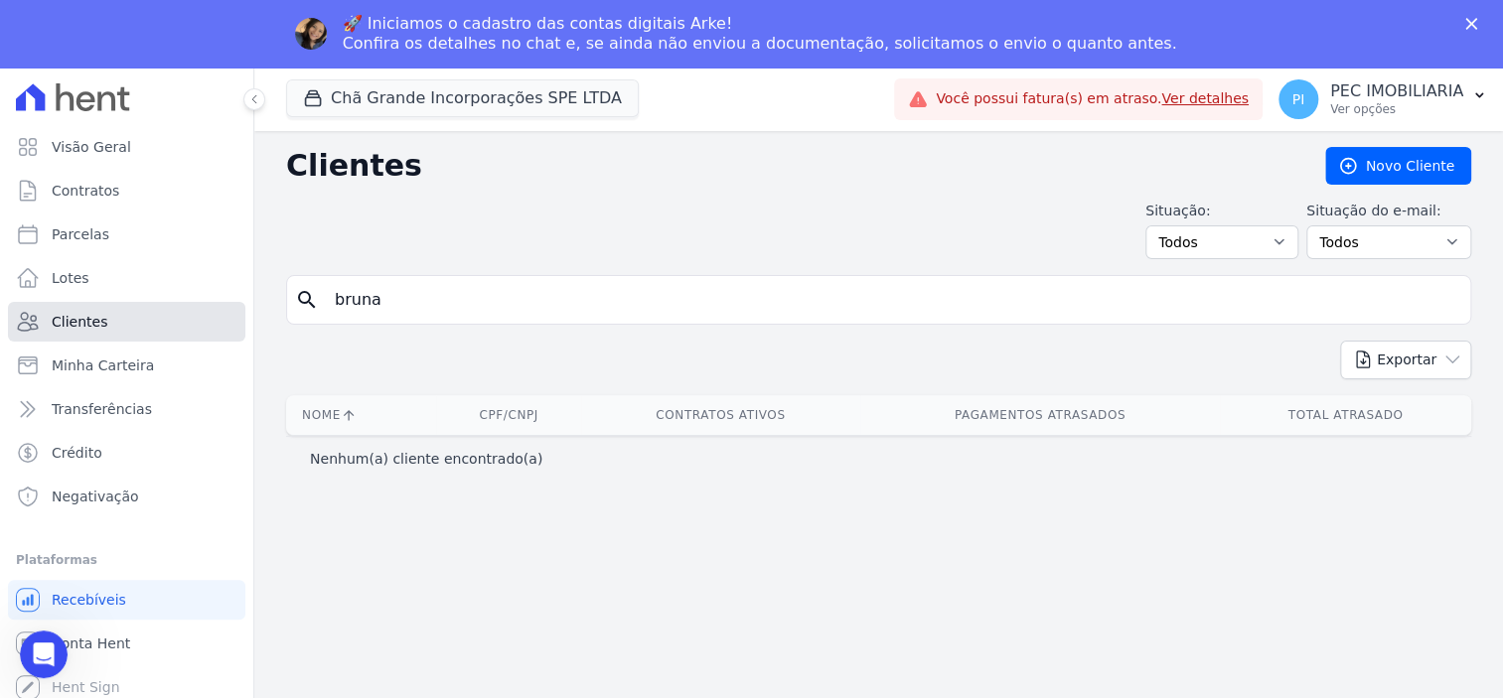
click at [110, 331] on link "Clientes" at bounding box center [126, 322] width 237 height 40
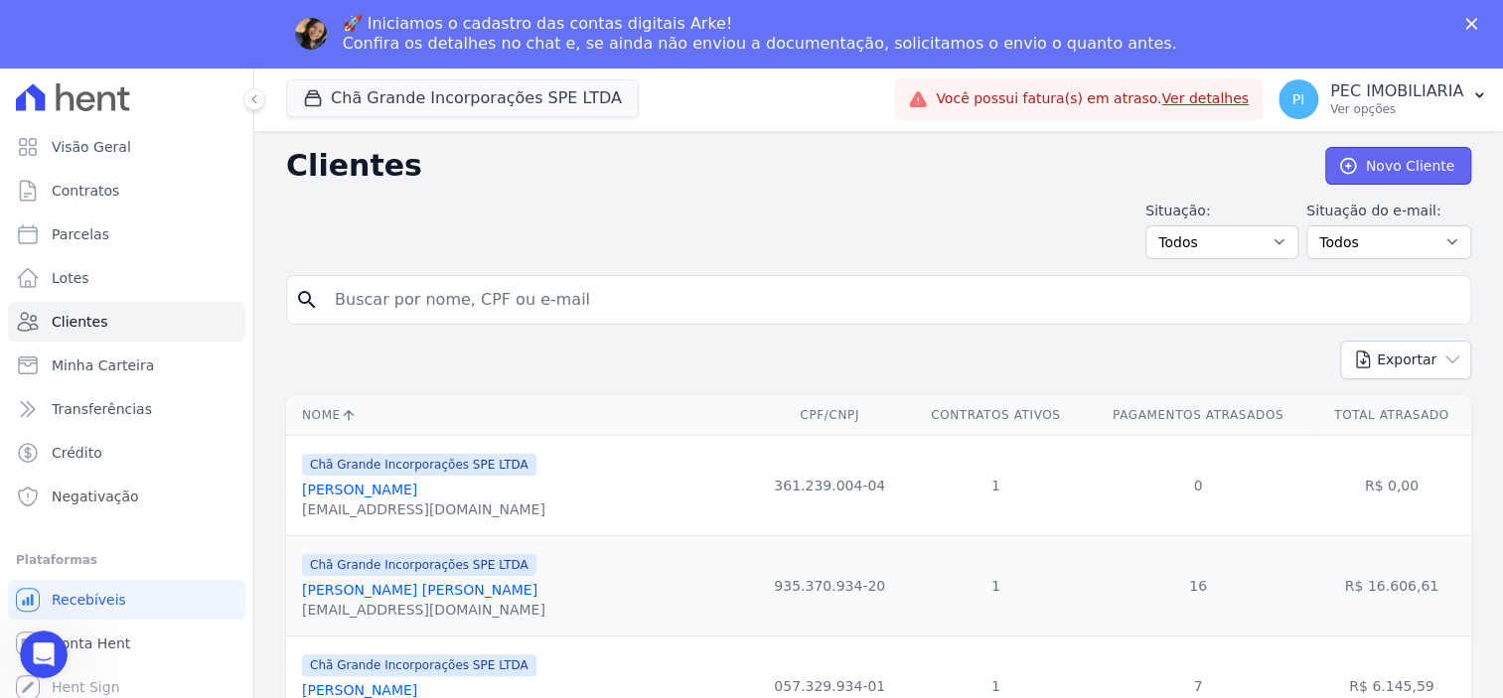
click at [1386, 167] on link "Novo Cliente" at bounding box center [1398, 166] width 146 height 38
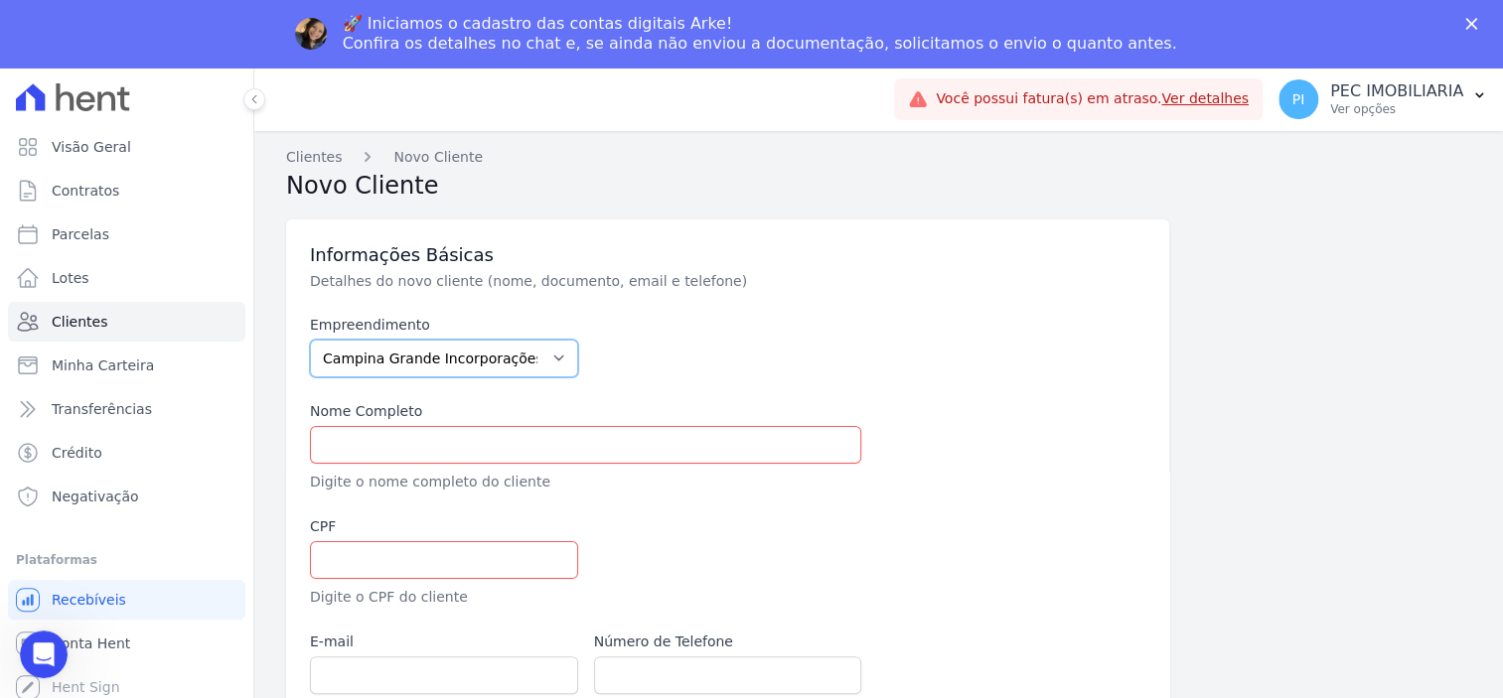
click at [516, 360] on select "Campina Grande Incorporações SPE LTDA Chã Grande Incorporações SPE LTDA Gravatá…" at bounding box center [444, 359] width 268 height 38
select select "fada966b-1e94-4a5a-a03a-a068354f70e7"
click at [310, 340] on select "Campina Grande Incorporações SPE LTDA Chã Grande Incorporações SPE LTDA Gravatá…" at bounding box center [444, 359] width 268 height 38
click at [533, 445] on input "text" at bounding box center [585, 445] width 551 height 38
click at [1100, 555] on div at bounding box center [869, 562] width 551 height 91
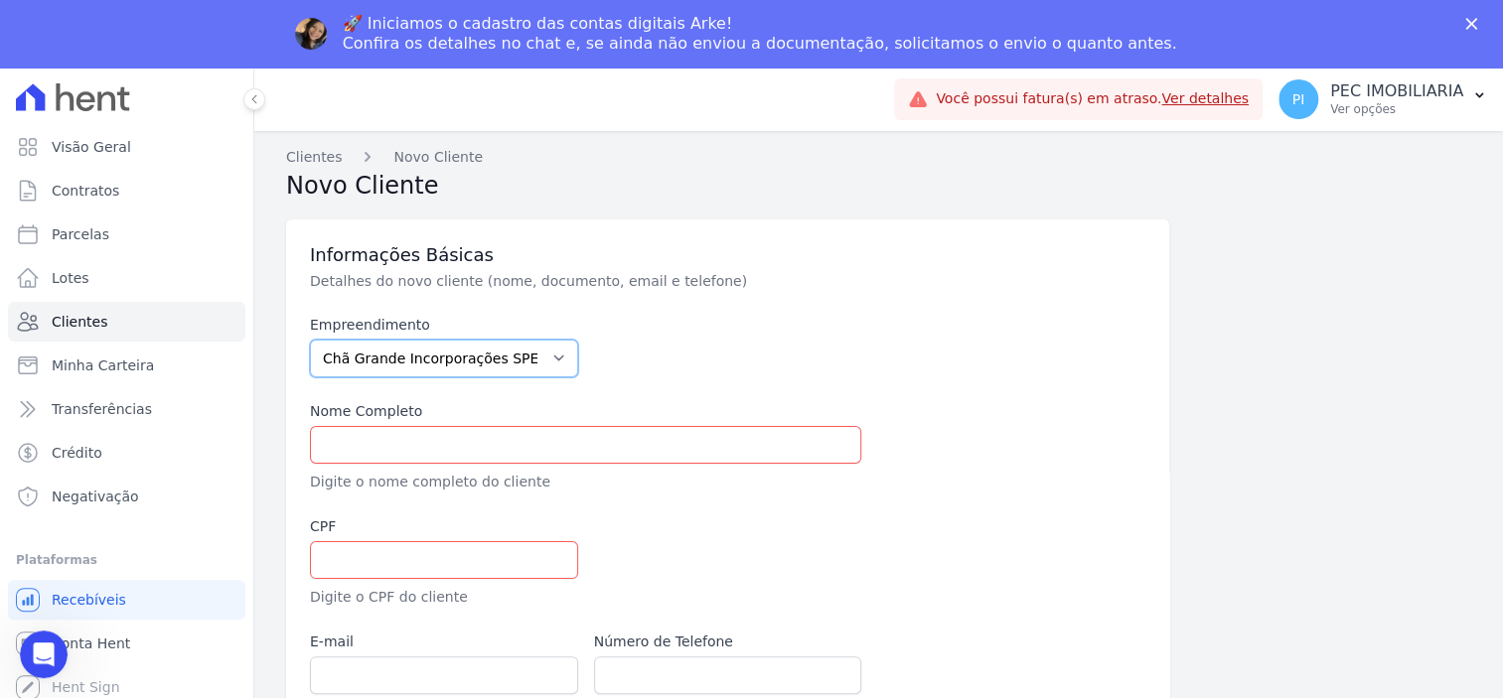
click at [541, 362] on select "Campina Grande Incorporações SPE LTDA Chã Grande Incorporações SPE LTDA Gravatá…" at bounding box center [444, 359] width 268 height 38
click at [540, 361] on select "Campina Grande Incorporações SPE LTDA Chã Grande Incorporações SPE LTDA Gravatá…" at bounding box center [444, 359] width 268 height 38
click at [562, 429] on input "text" at bounding box center [585, 445] width 551 height 38
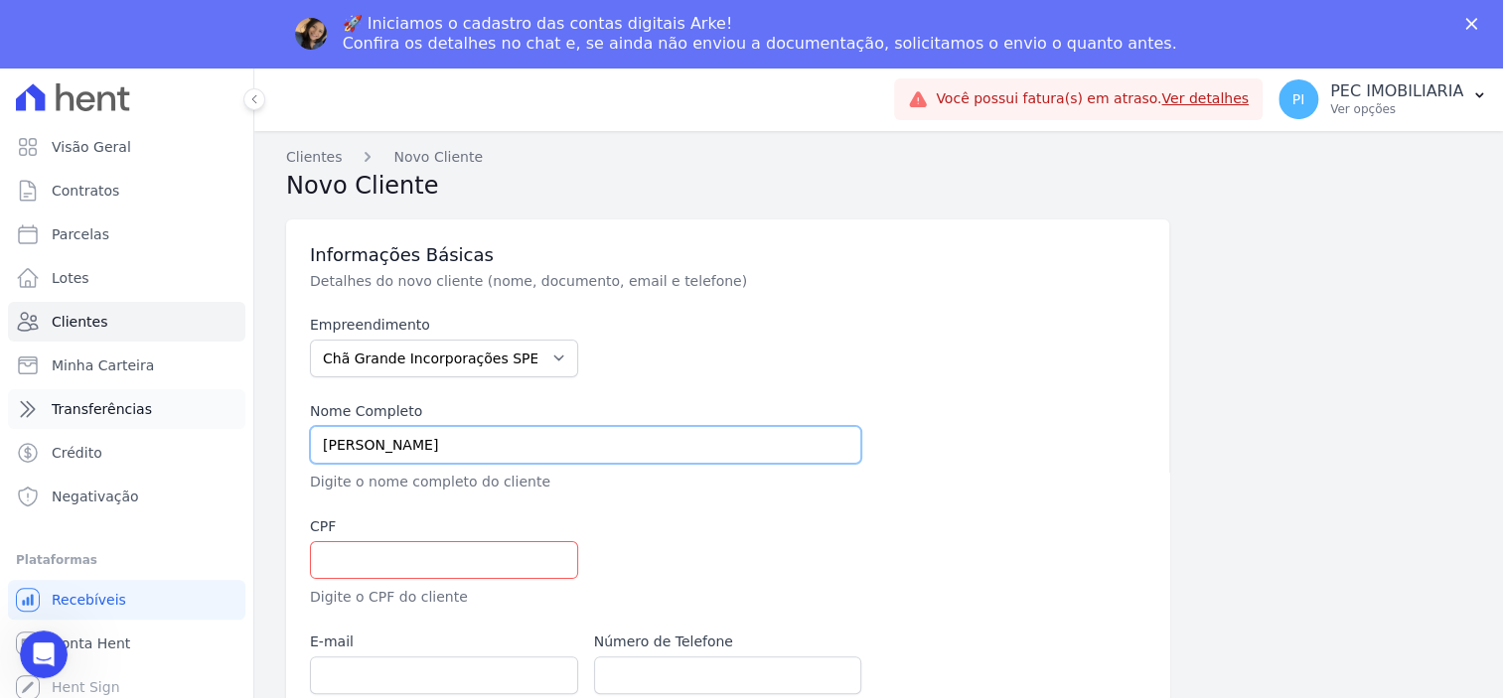
drag, startPoint x: 551, startPoint y: 455, endPoint x: 176, endPoint y: 418, distance: 377.3
click at [176, 418] on div "Visão Geral Contratos [GEOGRAPHIC_DATA] Lotes Clientes Minha Carteira Transferê…" at bounding box center [751, 417] width 1503 height 698
paste input "[PERSON_NAME]"
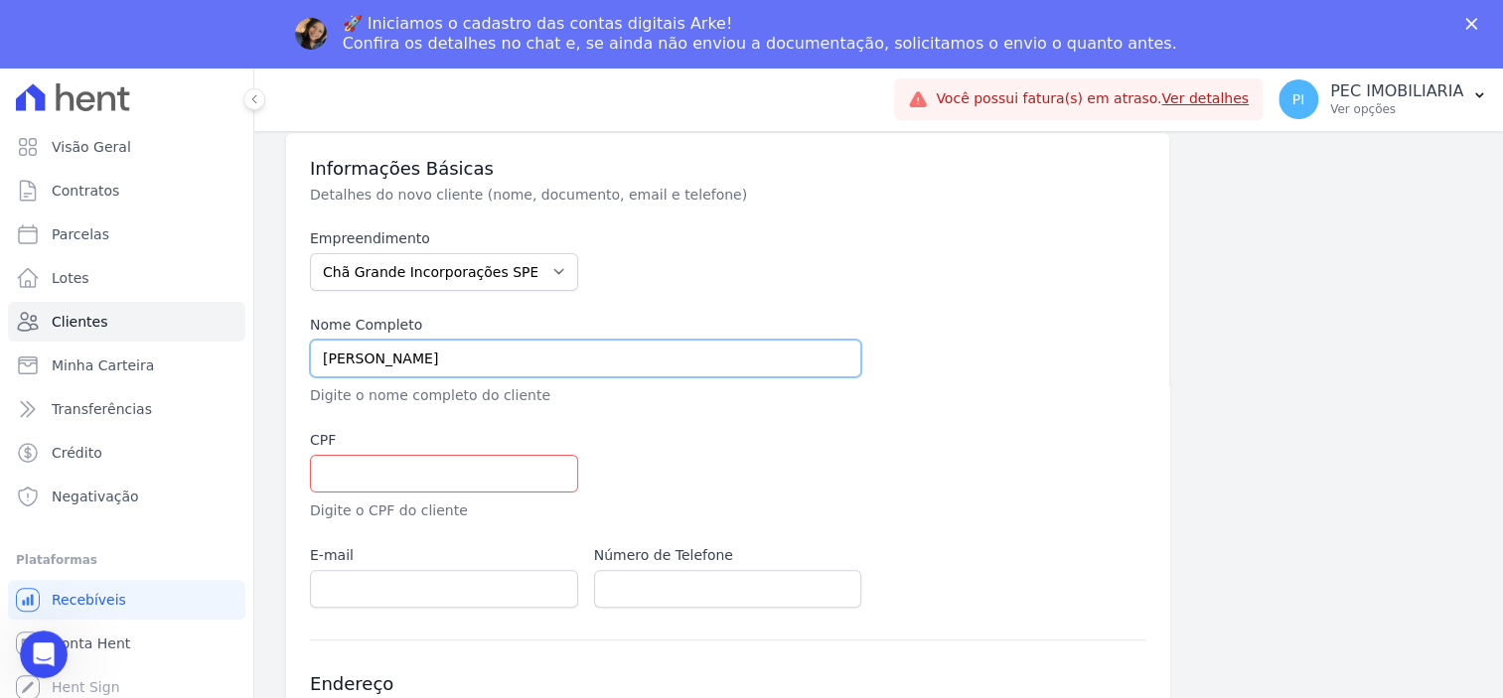
scroll to position [124, 0]
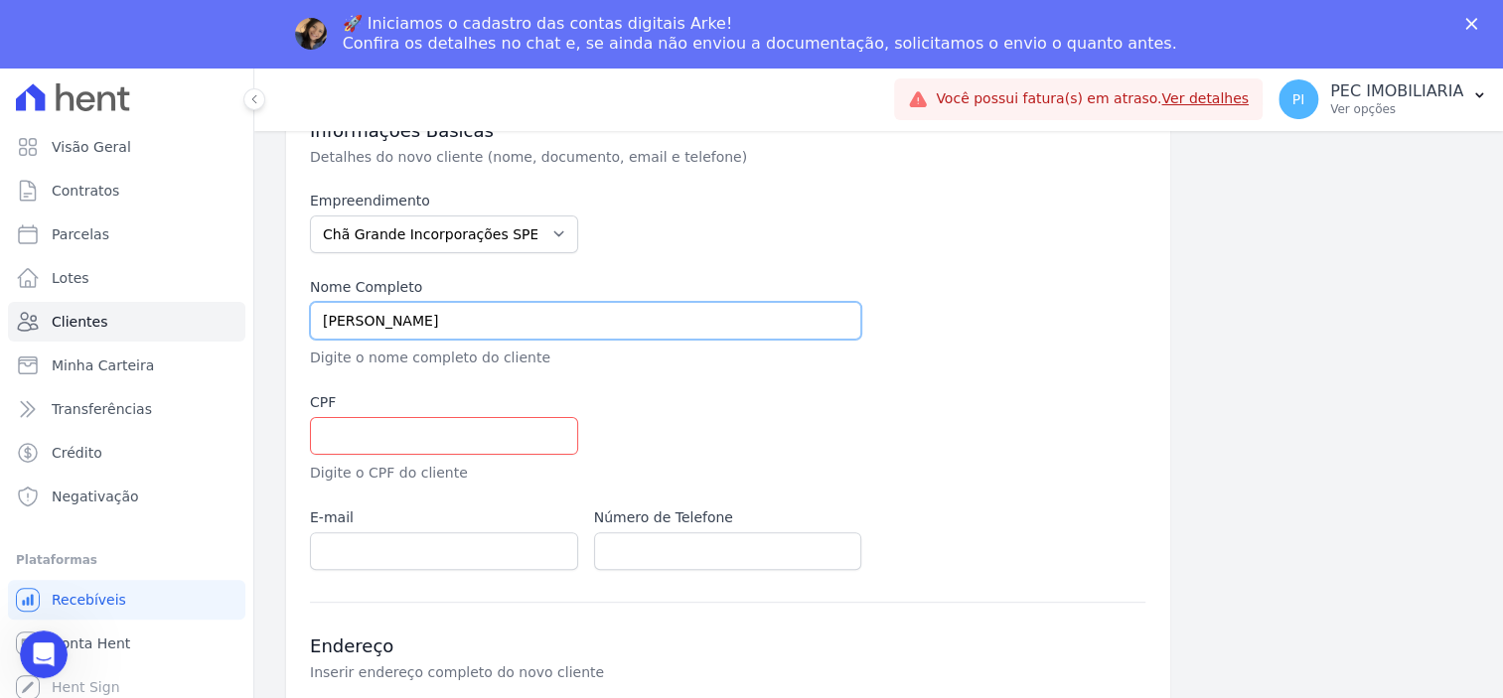
type input "[PERSON_NAME]"
click at [522, 429] on input "text" at bounding box center [444, 436] width 268 height 38
click at [452, 437] on input "text" at bounding box center [444, 436] width 268 height 38
paste input "102.973.654-52"
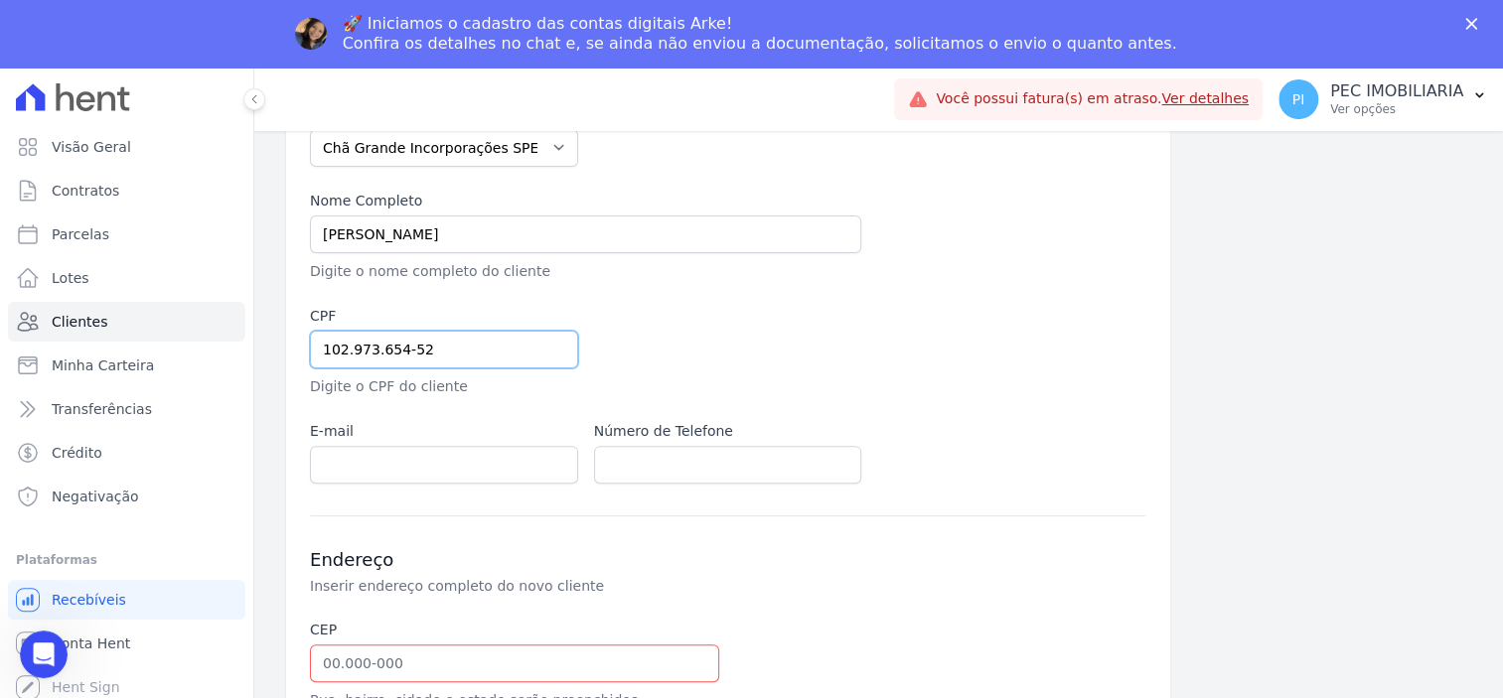
scroll to position [248, 0]
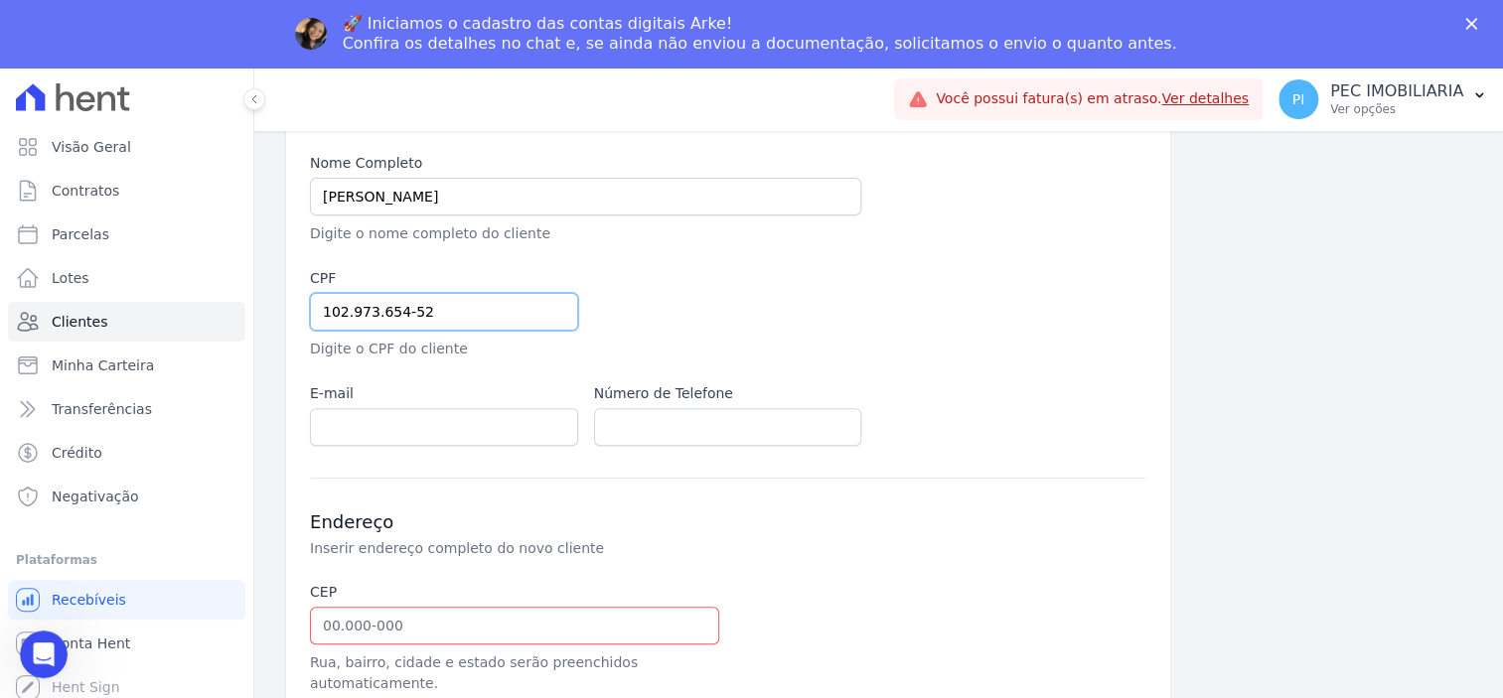
type input "102.973.654-52"
click at [451, 417] on input "email" at bounding box center [444, 427] width 268 height 38
paste input "[EMAIL_ADDRESS][DOMAIN_NAME]"
type input "[EMAIL_ADDRESS][DOMAIN_NAME]"
click at [745, 428] on input "text" at bounding box center [728, 427] width 268 height 38
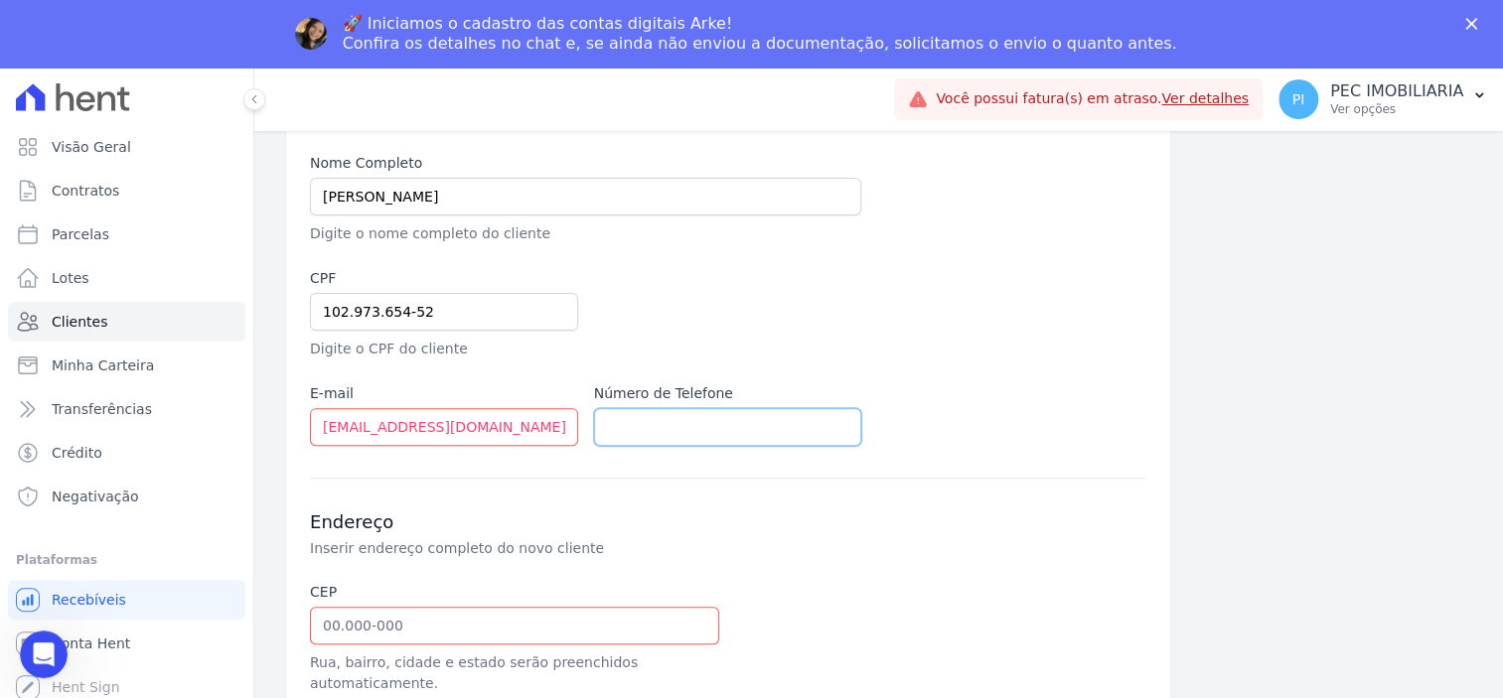
paste input "[PHONE_NUMBER]"
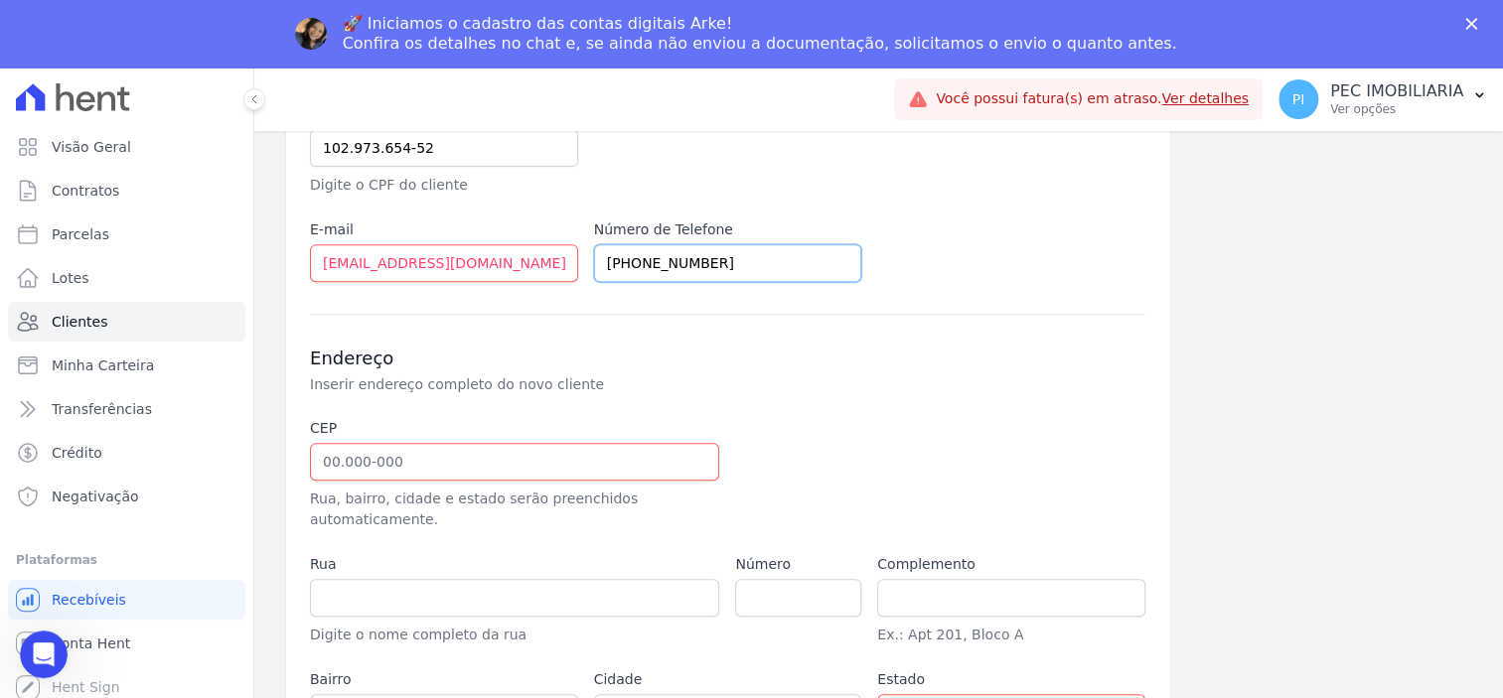
scroll to position [483, 0]
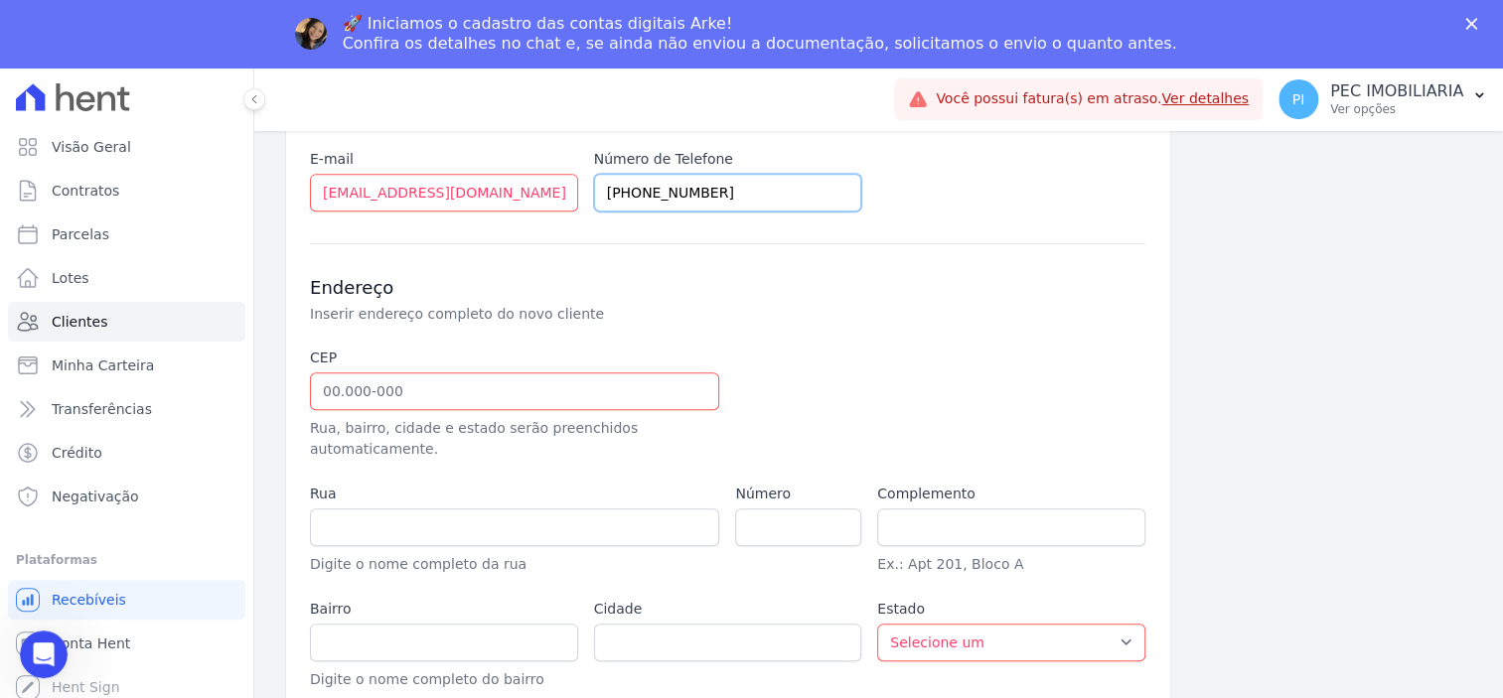
type input "[PHONE_NUMBER]"
click at [576, 387] on input "text" at bounding box center [514, 392] width 409 height 38
paste input "51.240-300"
type input "51.240-300"
type input "Rua [PERSON_NAME]"
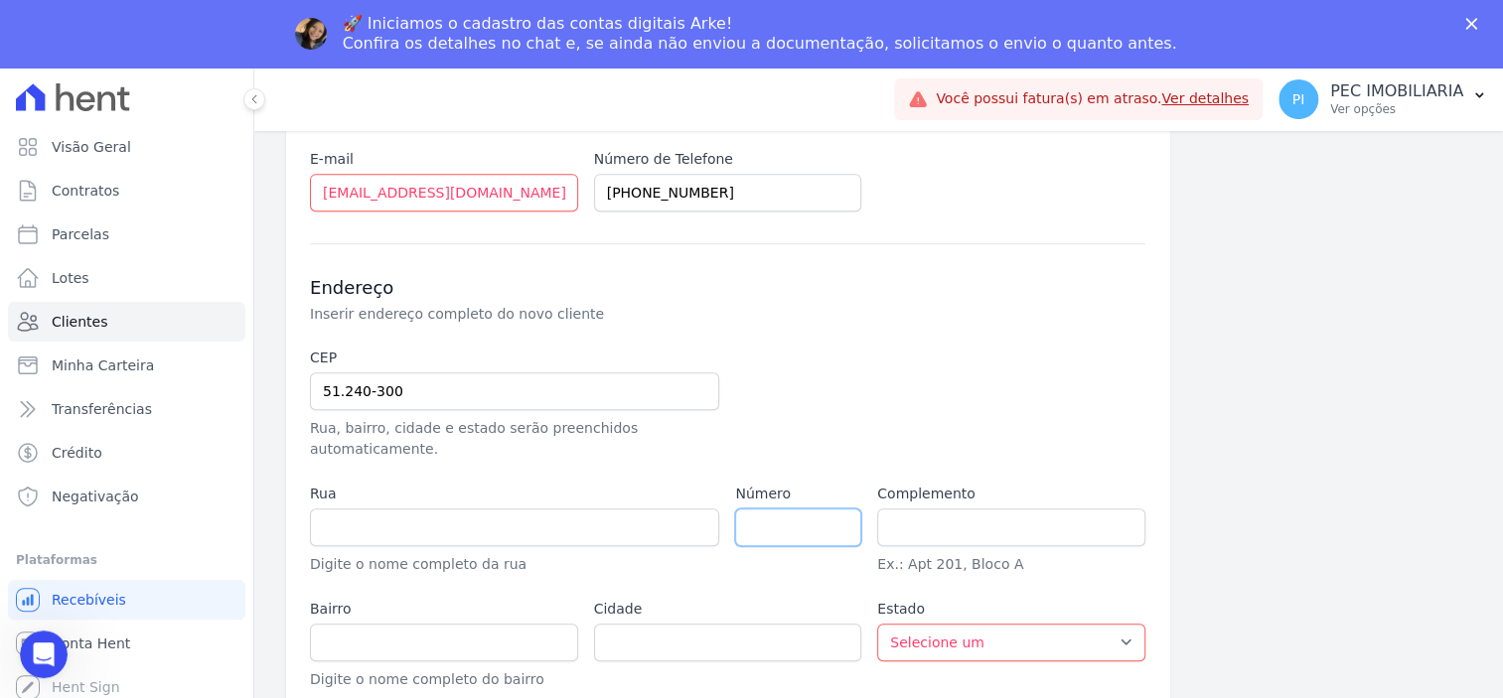
type input "Ibura"
type input "[GEOGRAPHIC_DATA]"
select select "PE"
click at [781, 509] on input "number" at bounding box center [798, 528] width 126 height 38
type input "70"
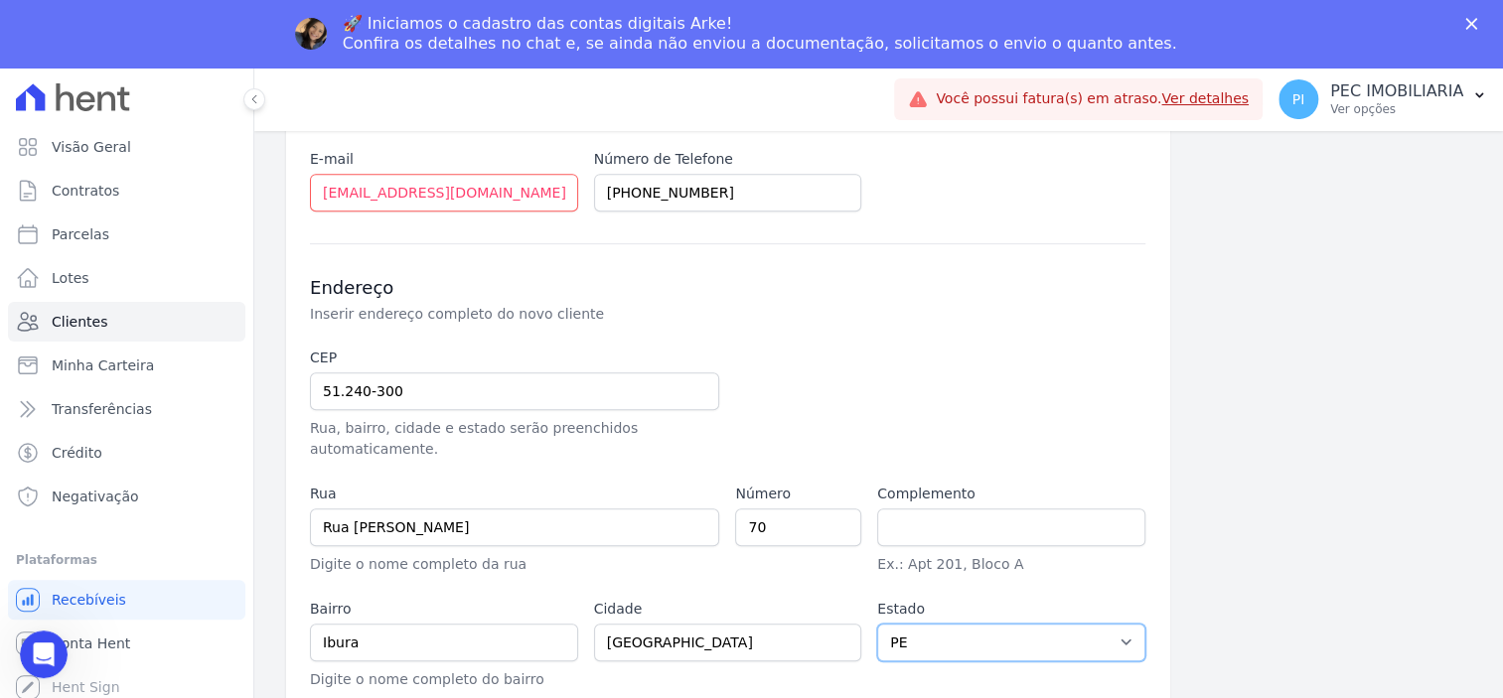
click at [930, 629] on select "Selecione um AC AL AP AM BA CE DF ES GO MA MG MT MS PA PB PR PE PI RJ RN RS RO …" at bounding box center [1011, 643] width 268 height 38
click at [931, 632] on select "Selecione um AC AL AP AM BA CE DF ES GO MA MG MT MS PA PB PR PE PI RJ RN RS RO …" at bounding box center [1011, 643] width 268 height 38
click at [1195, 546] on div "Informações Básicas Detalhes do novo cliente (nome, documento, email e telefone…" at bounding box center [878, 250] width 1185 height 1051
click at [1471, 34] on div "🚀 Iniciamos o cadastro das contas digitais Arke! Confira os detalhes no chat e,…" at bounding box center [751, 34] width 1503 height 52
click at [1467, 24] on icon "Fechar" at bounding box center [1471, 24] width 12 height 12
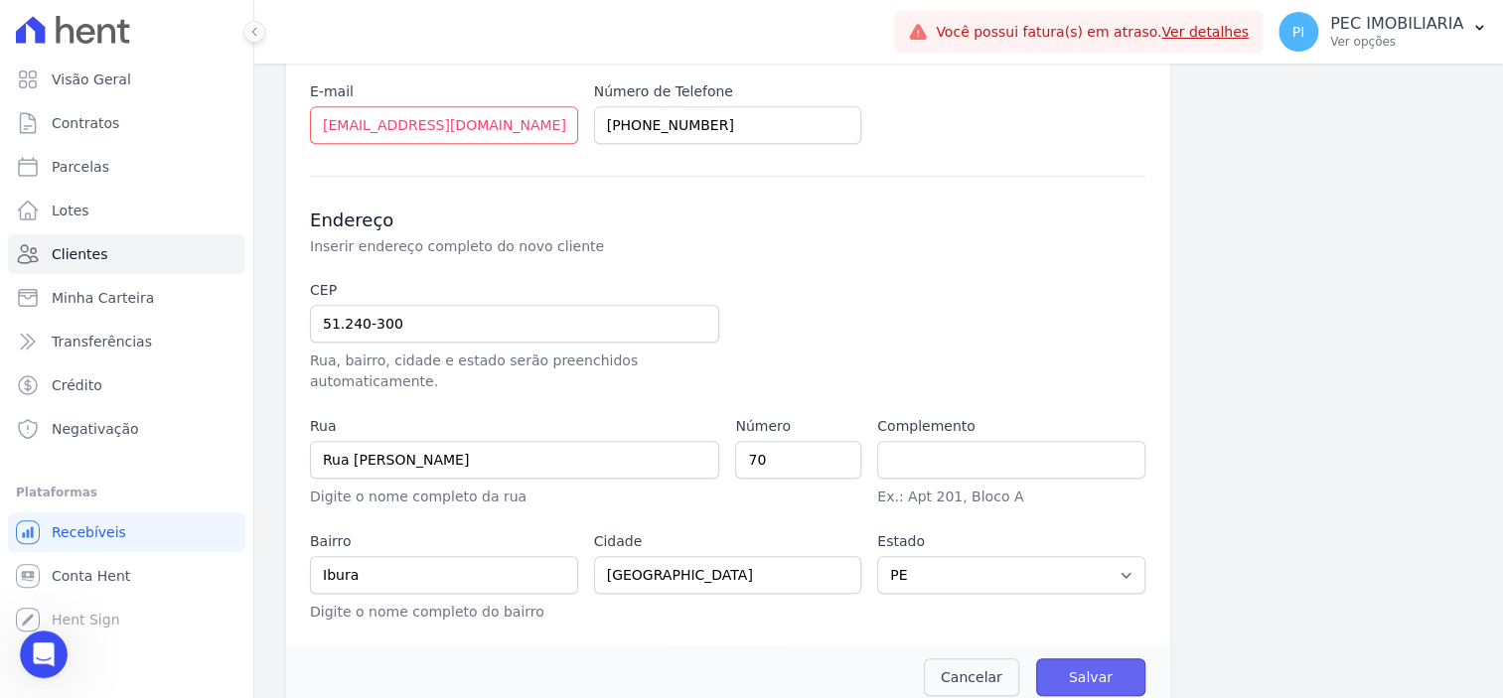
click at [1062, 659] on input "Salvar" at bounding box center [1090, 678] width 109 height 38
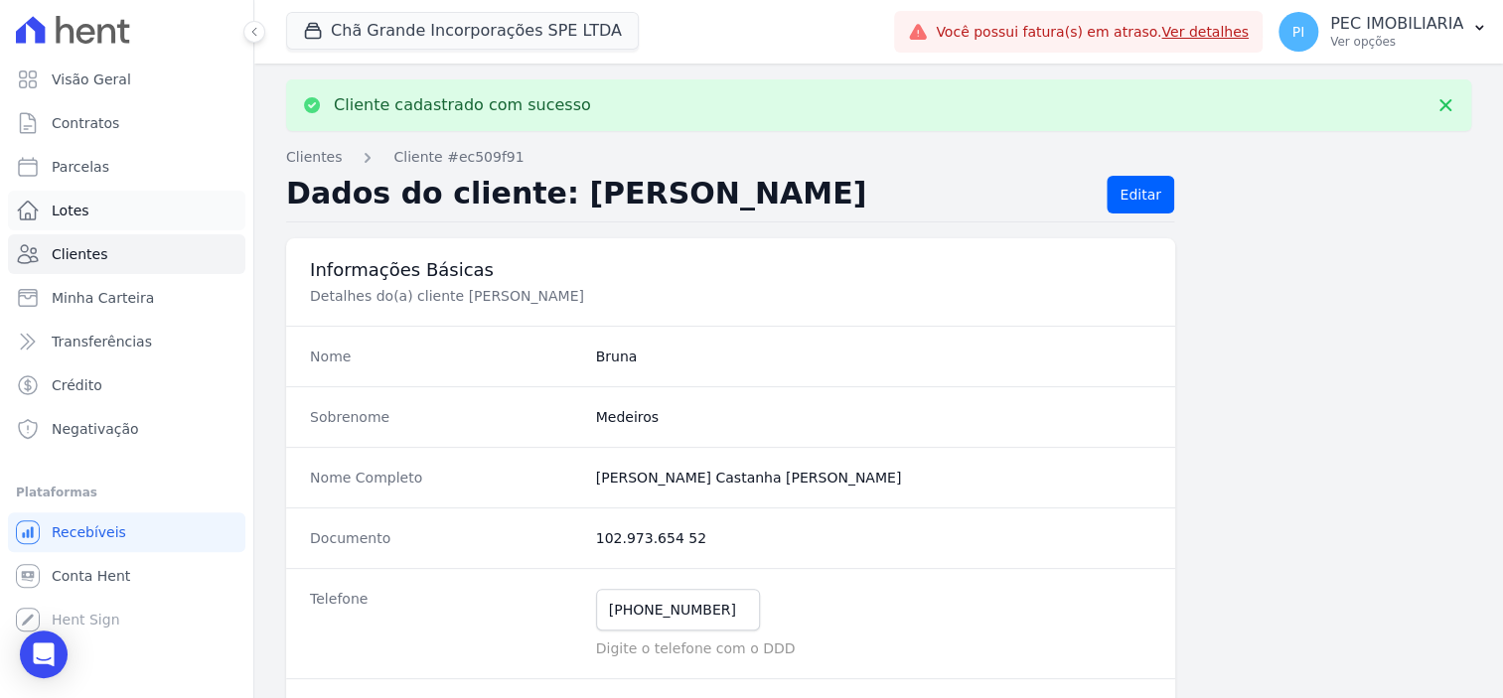
click at [84, 224] on link "Lotes" at bounding box center [126, 211] width 237 height 40
